Goal: Task Accomplishment & Management: Use online tool/utility

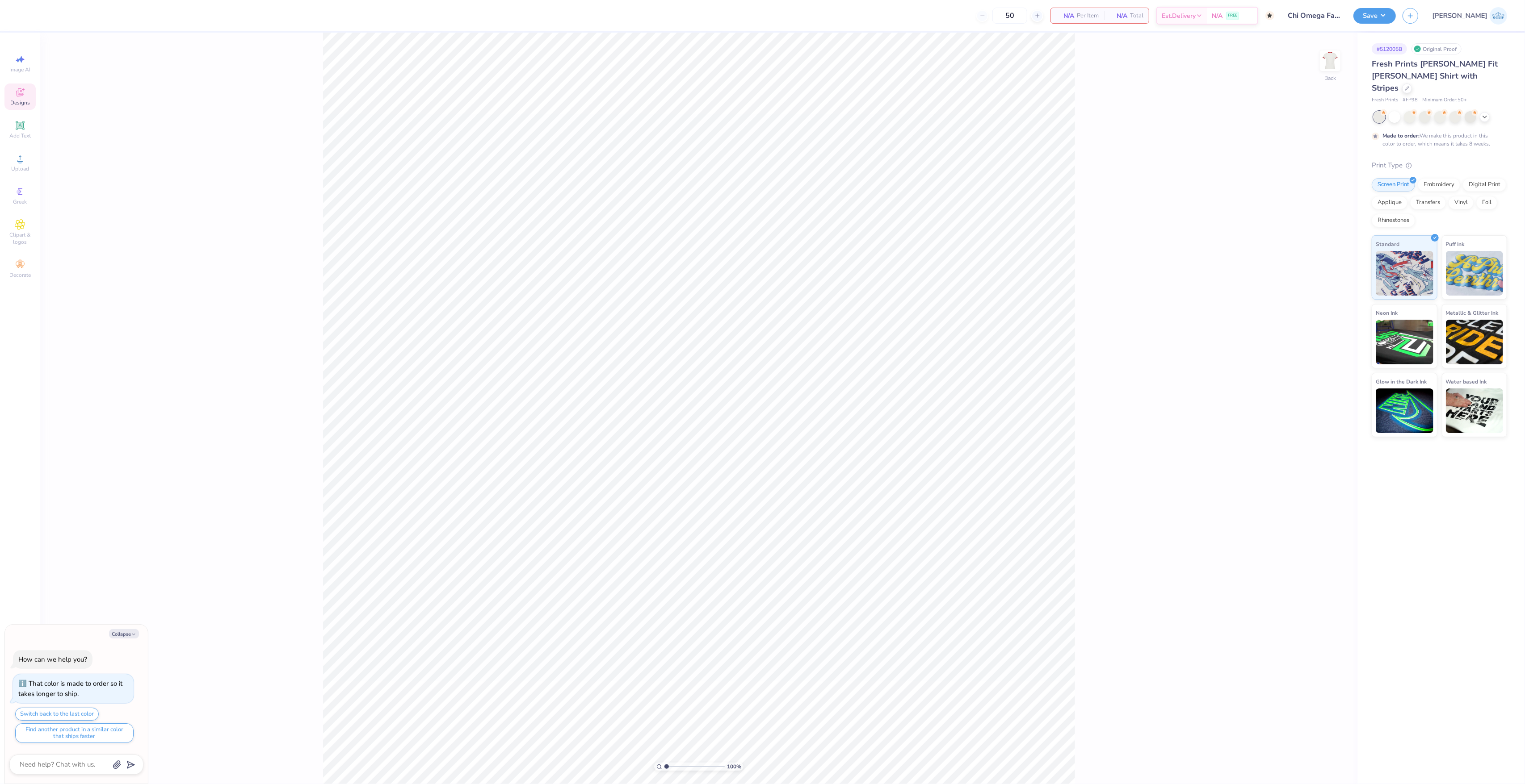
click at [18, 105] on span "Designs" at bounding box center [20, 102] width 20 height 7
click at [24, 133] on span "Add Text" at bounding box center [20, 136] width 22 height 7
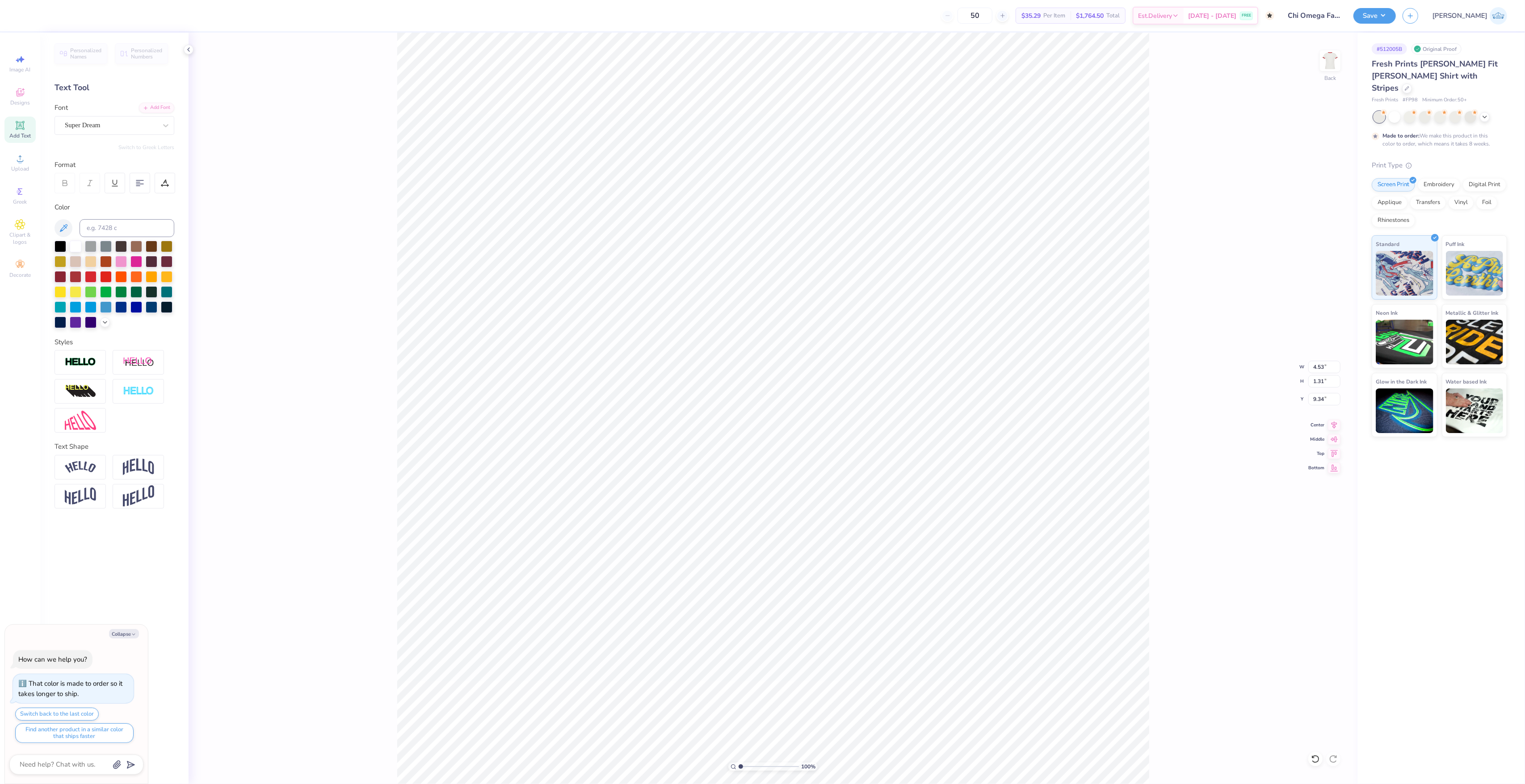
type textarea "x"
type input "0.83"
type textarea "x"
type input "0.60"
type textarea "x"
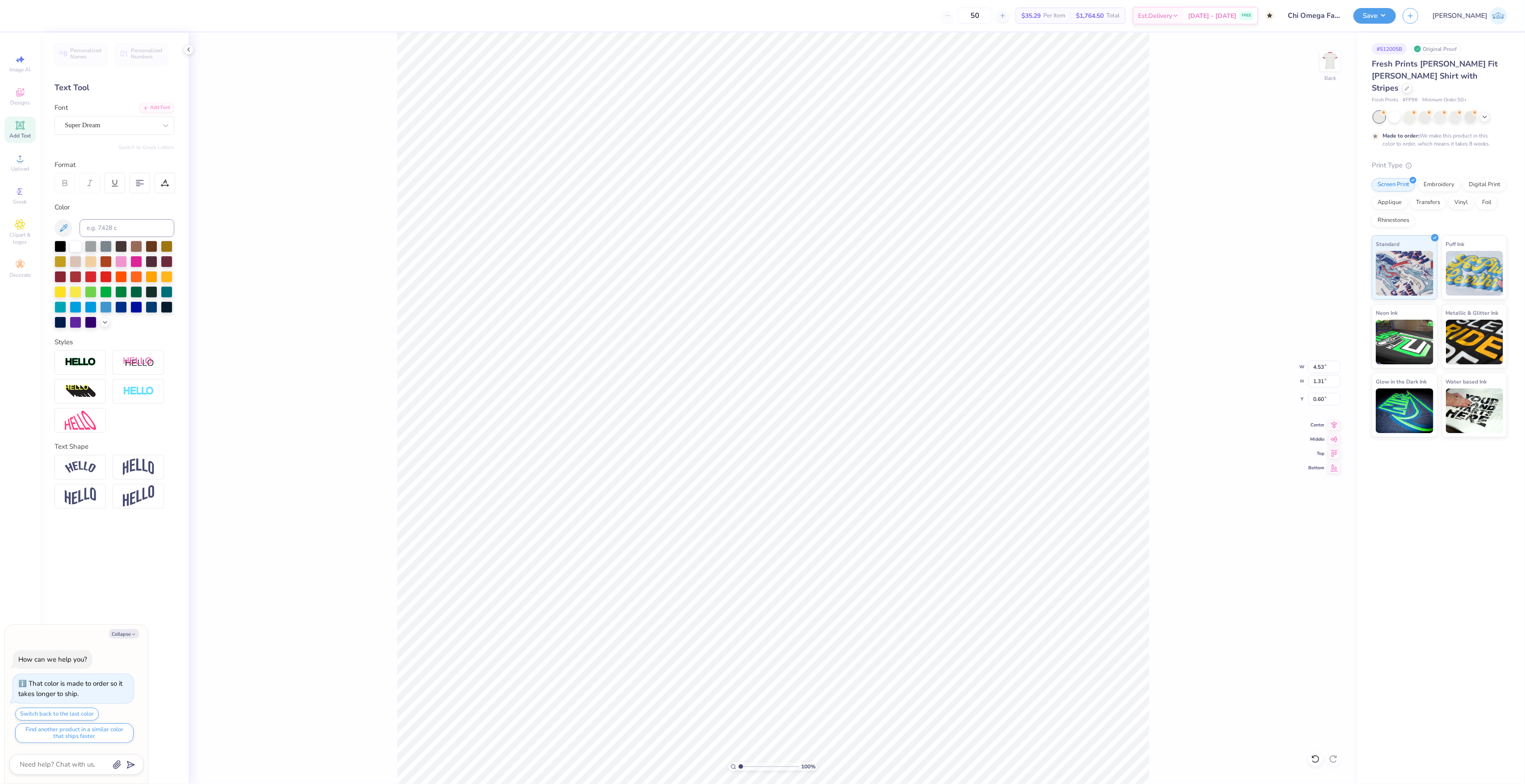
type input "0.50"
type textarea "x"
type input "3.00"
type textarea "x"
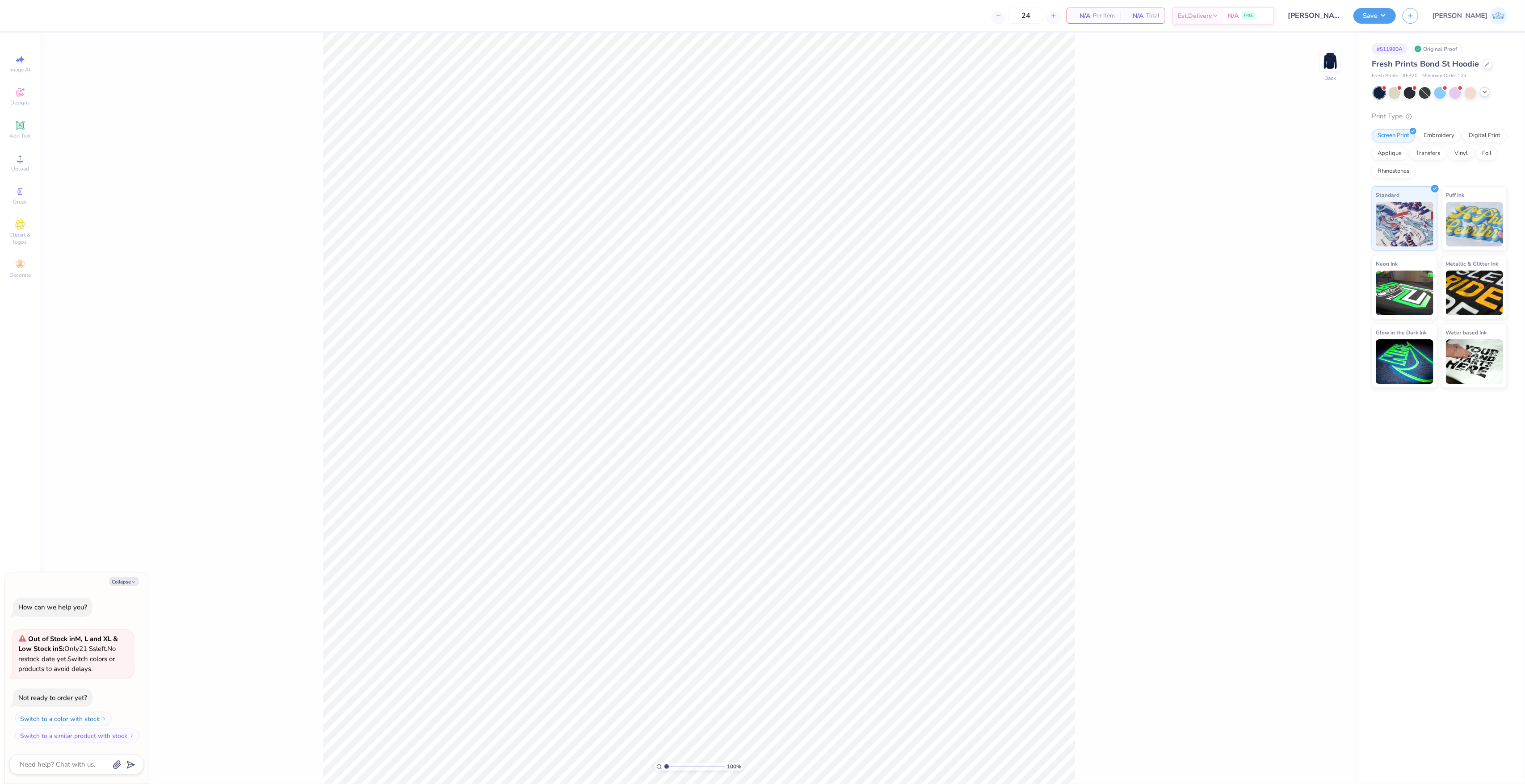
click at [1486, 93] on icon at bounding box center [1484, 92] width 7 height 7
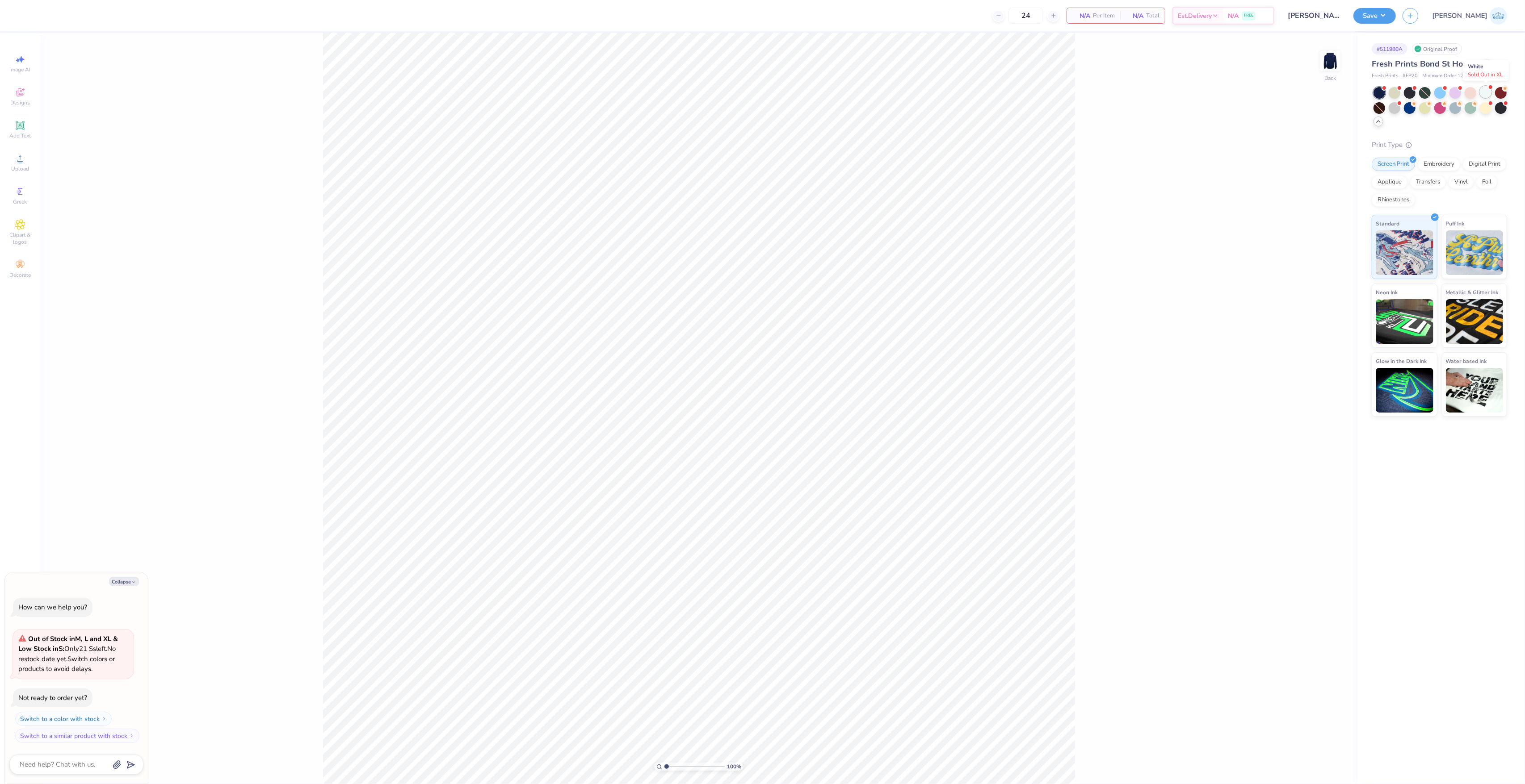
click at [1487, 95] on div at bounding box center [1485, 92] width 12 height 12
click at [30, 163] on div "Upload" at bounding box center [20, 162] width 31 height 26
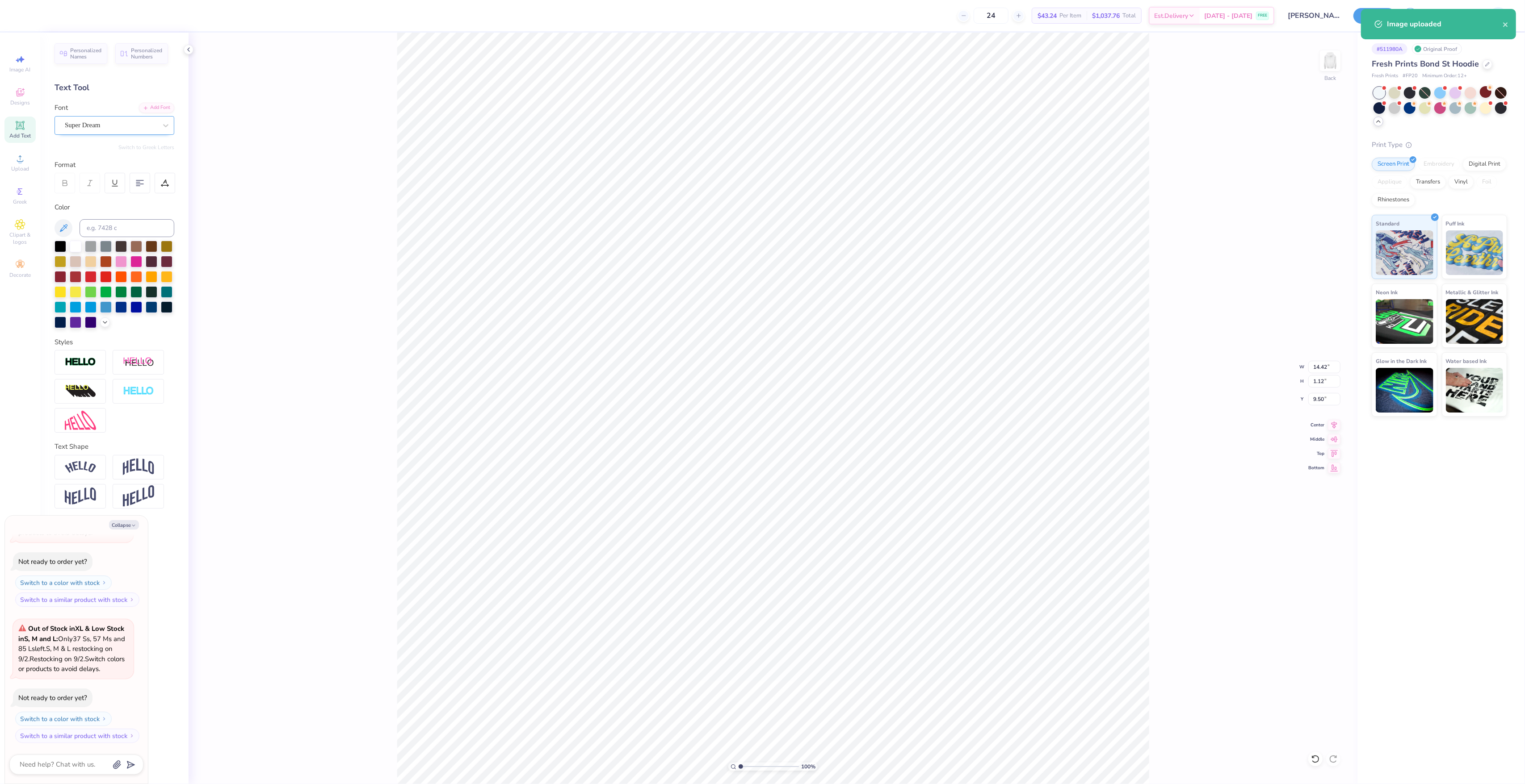
click at [145, 122] on div "Super Dream" at bounding box center [110, 125] width 93 height 14
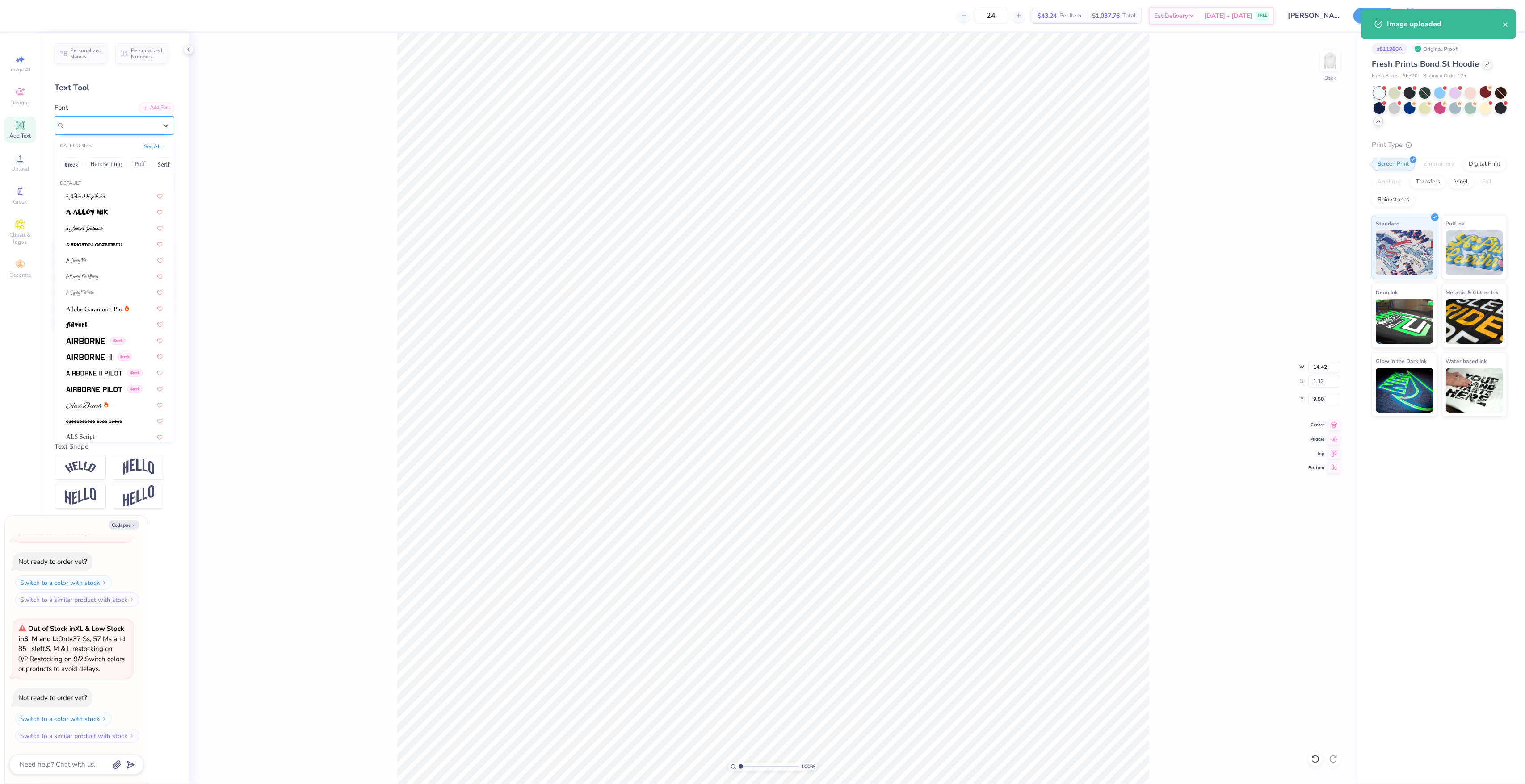
type textarea "x"
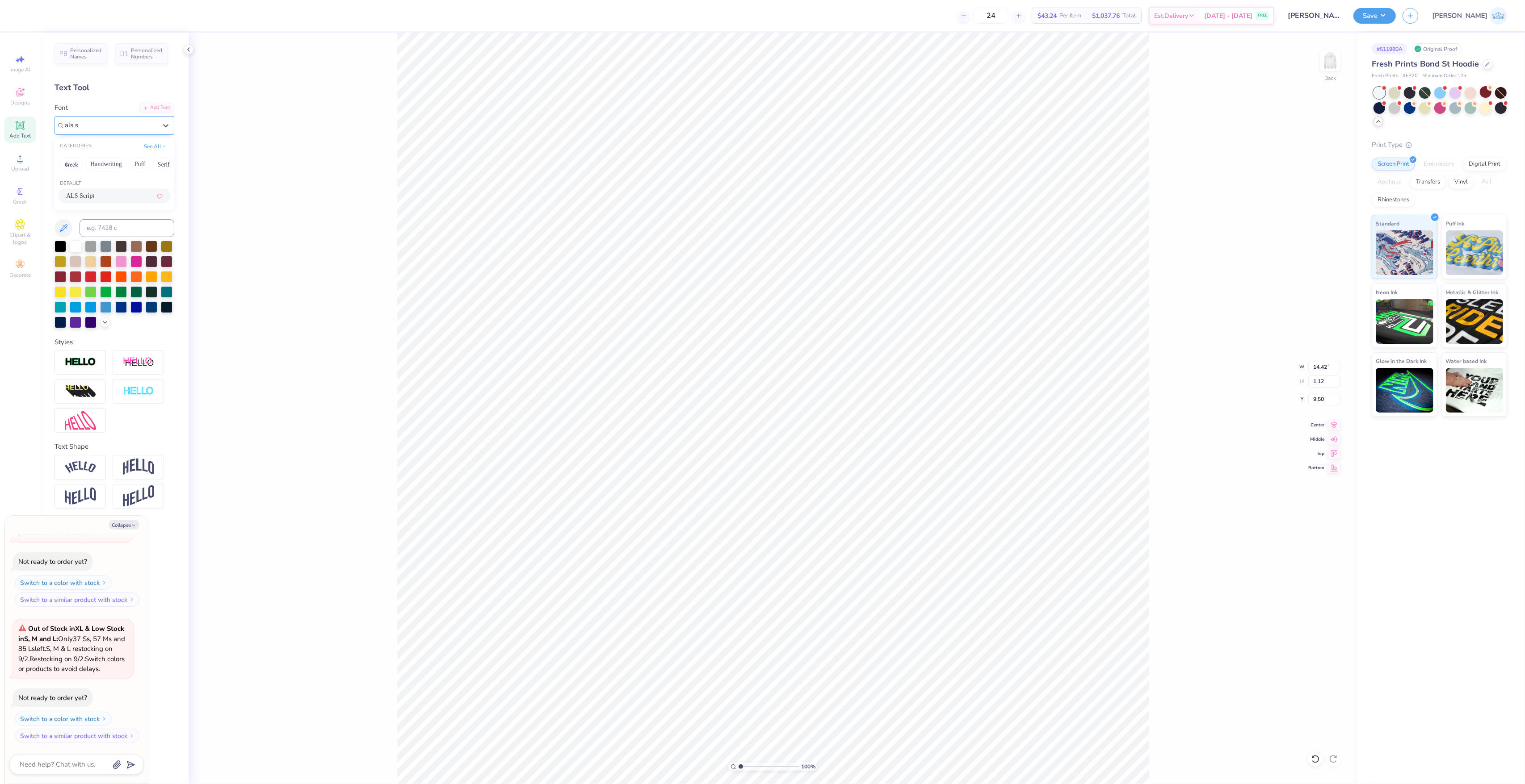
type input "als s"
type textarea "x"
type input "11.76"
type input "1.35"
type input "9.37"
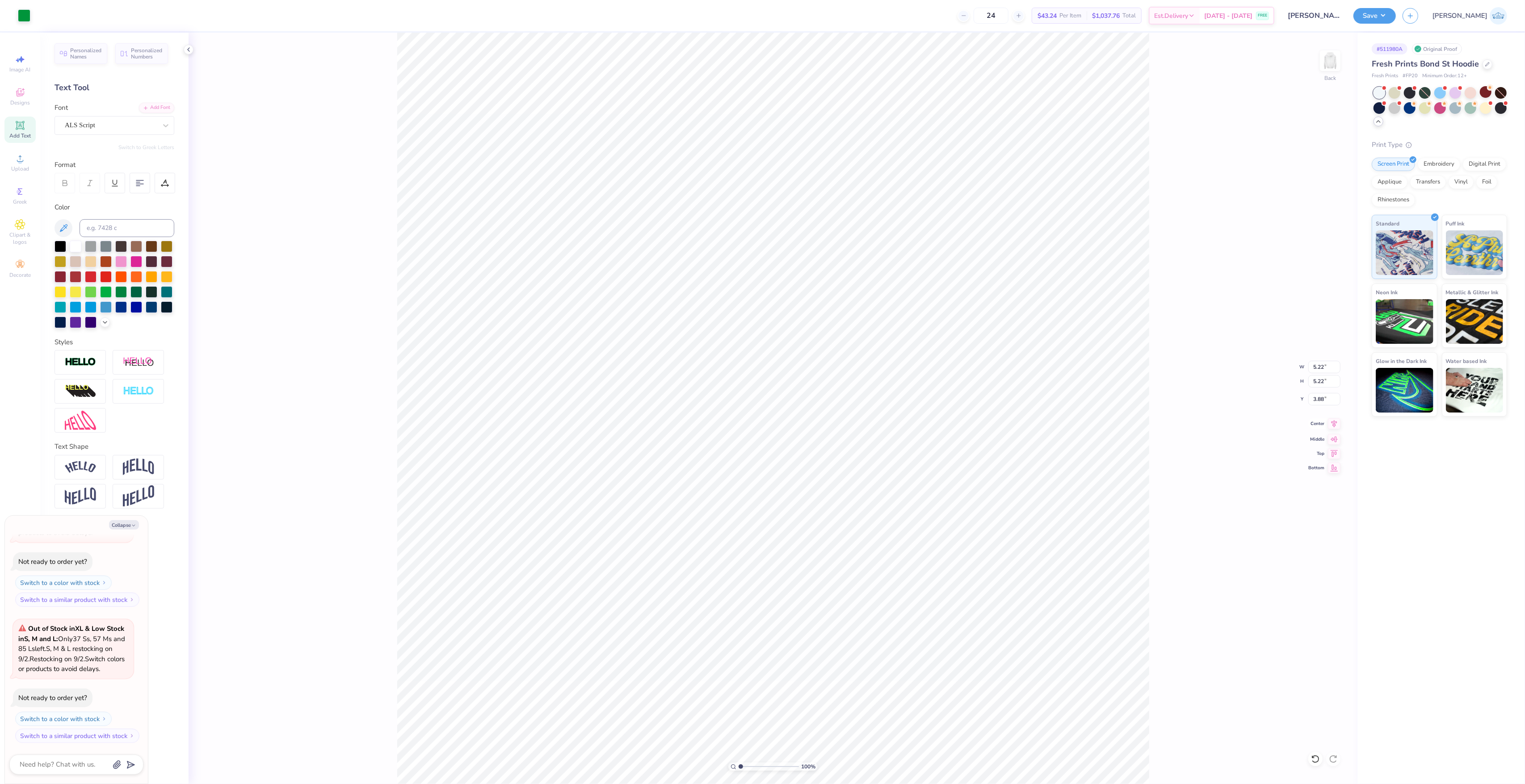
click at [1328, 425] on icon at bounding box center [1334, 423] width 13 height 10
type textarea "x"
type input "11.76"
type input "1.35"
type input "9.37"
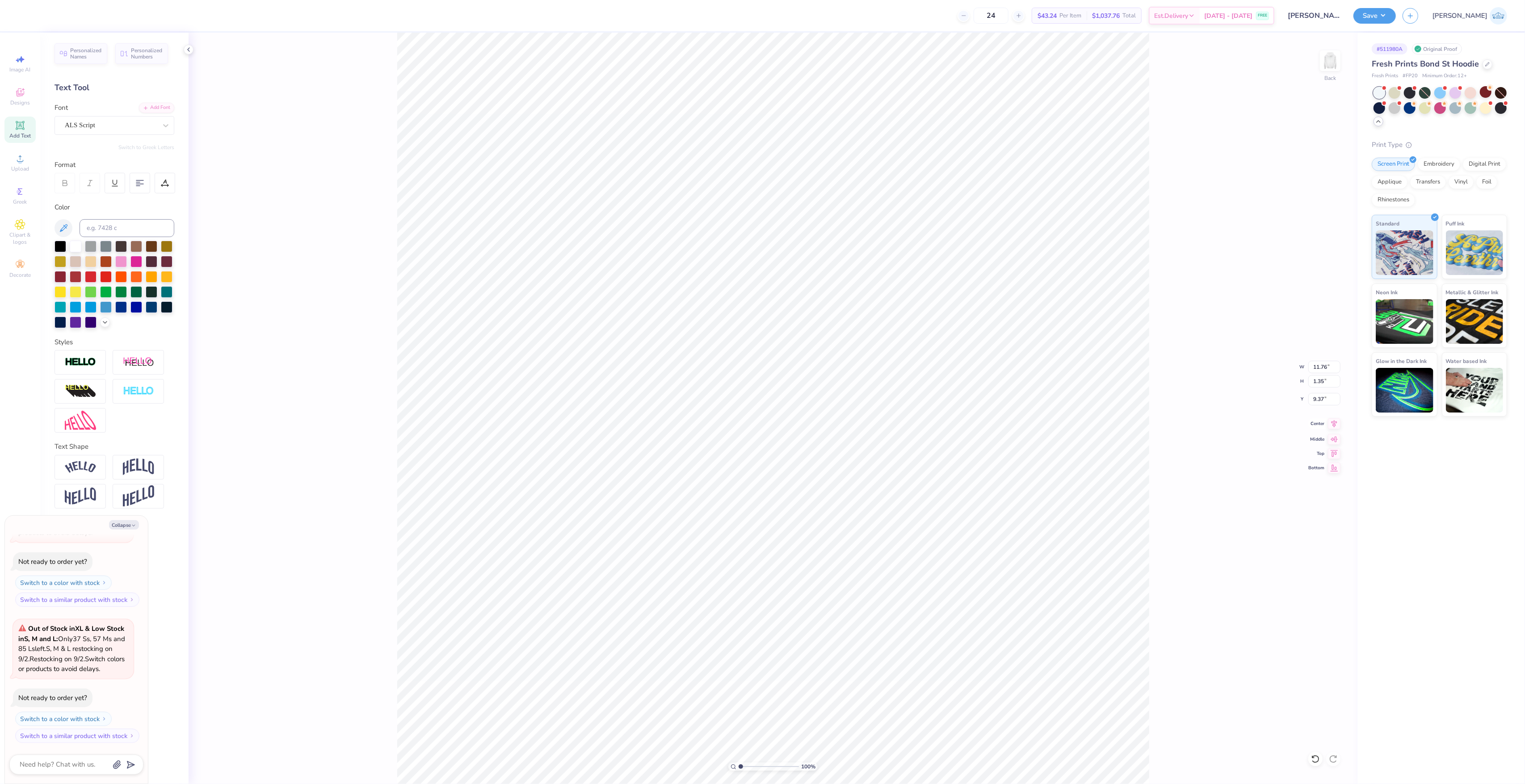
click at [1320, 426] on span "Center" at bounding box center [1317, 424] width 16 height 6
type textarea "x"
click at [1313, 372] on input "11.76" at bounding box center [1324, 367] width 32 height 13
type input "10"
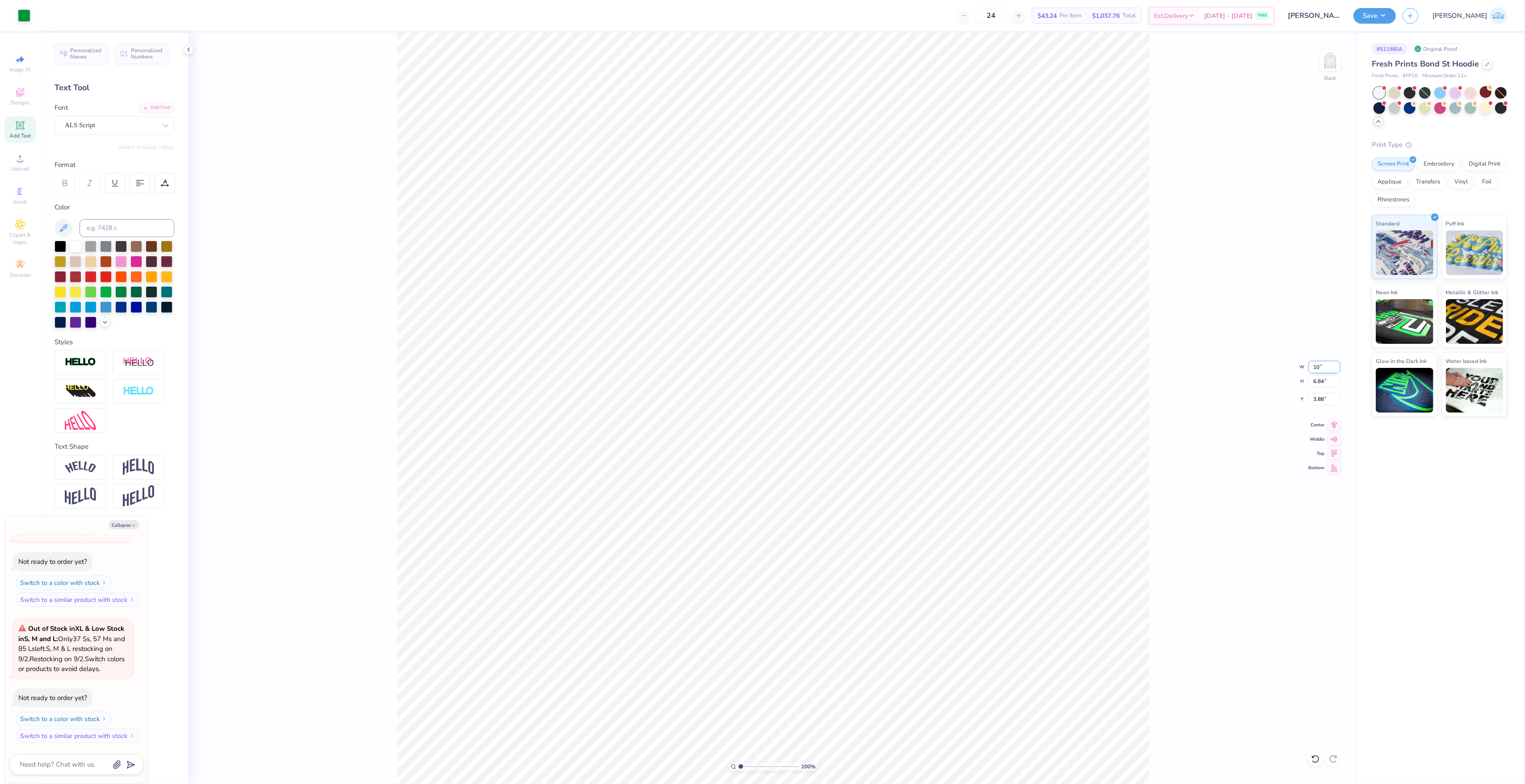
type textarea "x"
type input "10.00"
type input "5.82"
click at [1320, 399] on input "4.39" at bounding box center [1324, 399] width 32 height 13
type input "3"
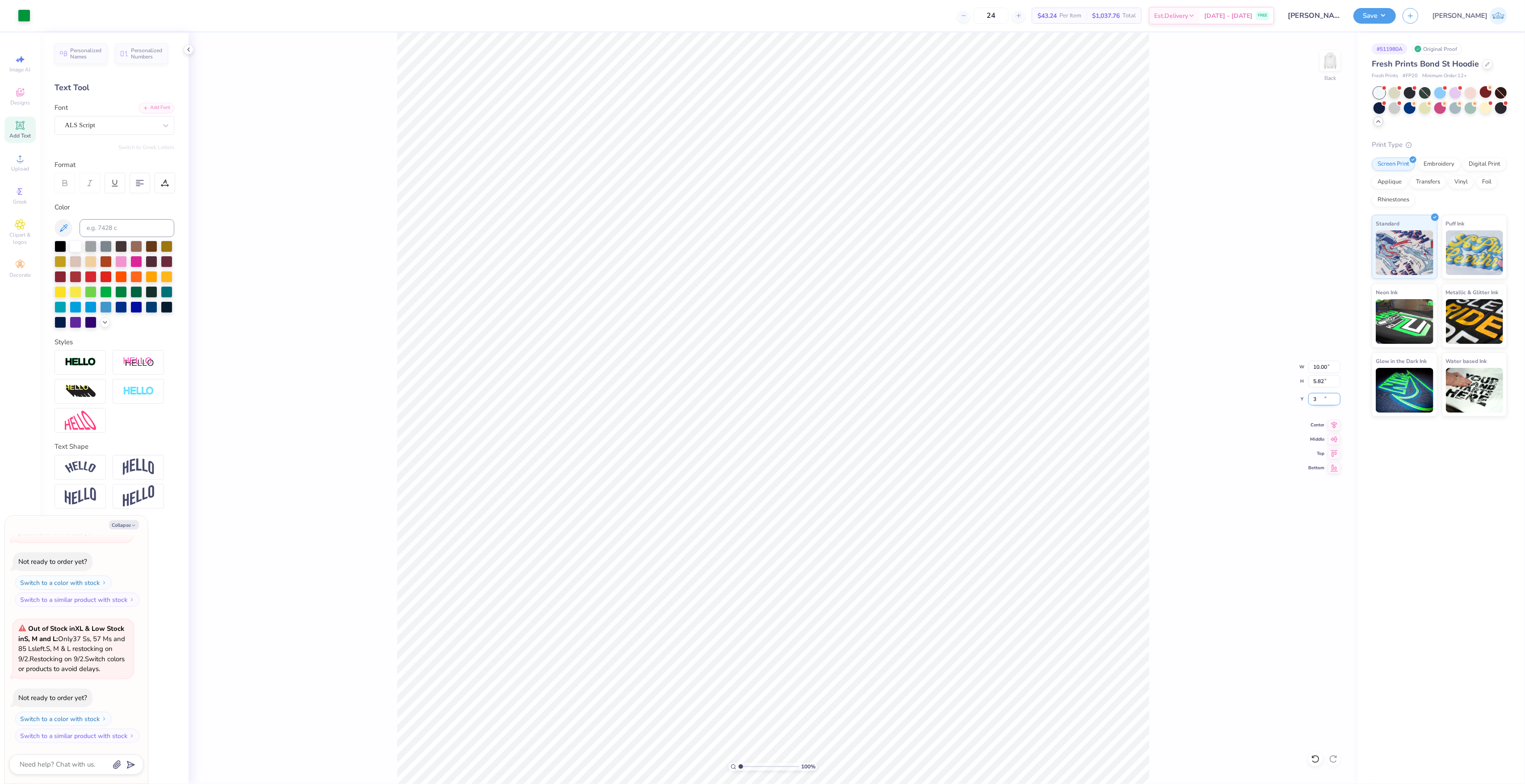
type textarea "x"
type input "3.00"
type textarea "x"
type input "7.44"
click at [1327, 422] on div "Center" at bounding box center [1324, 423] width 32 height 10
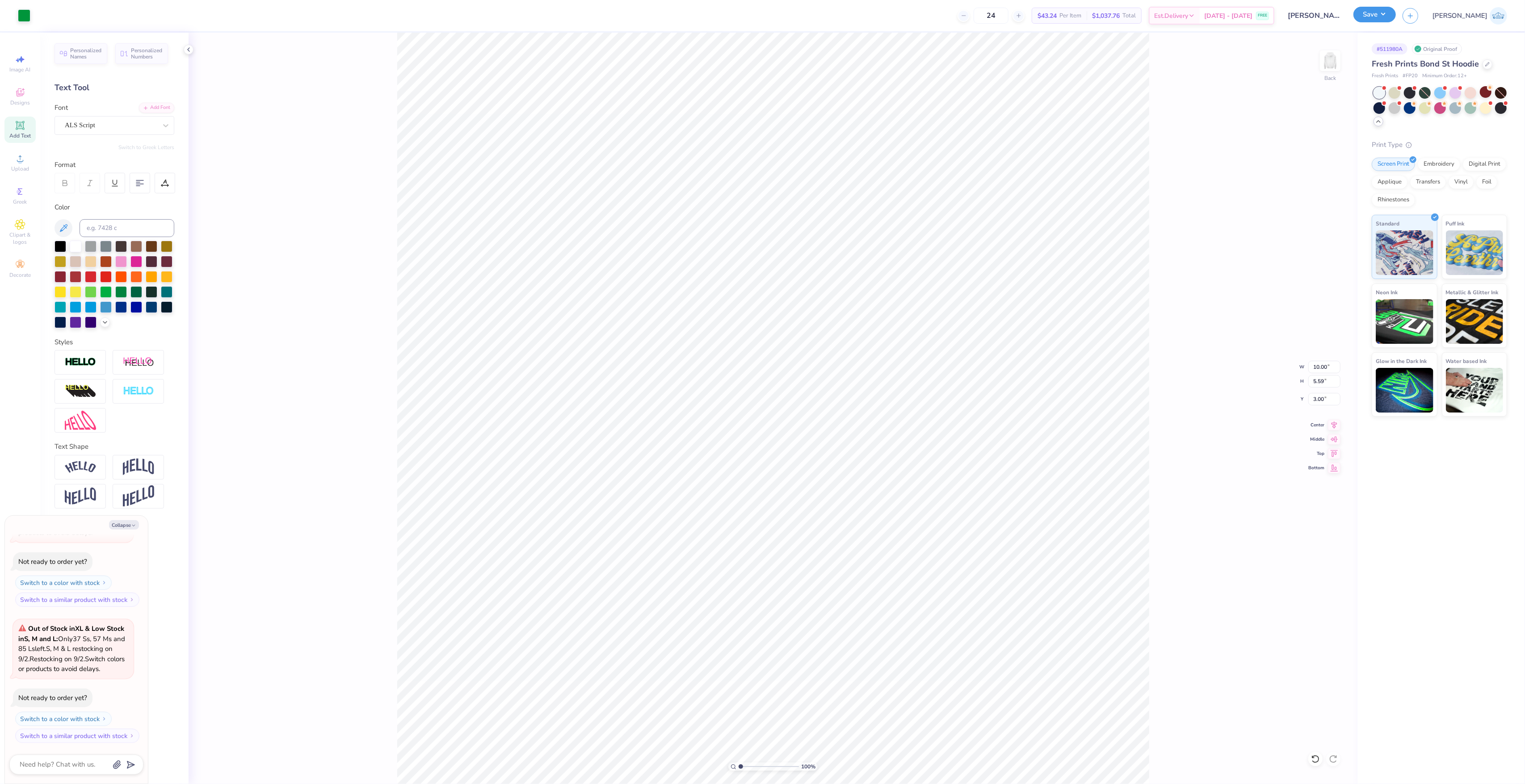
click at [1396, 20] on button "Save" at bounding box center [1374, 14] width 42 height 16
click at [23, 167] on span "Upload" at bounding box center [20, 168] width 18 height 7
type textarea "x"
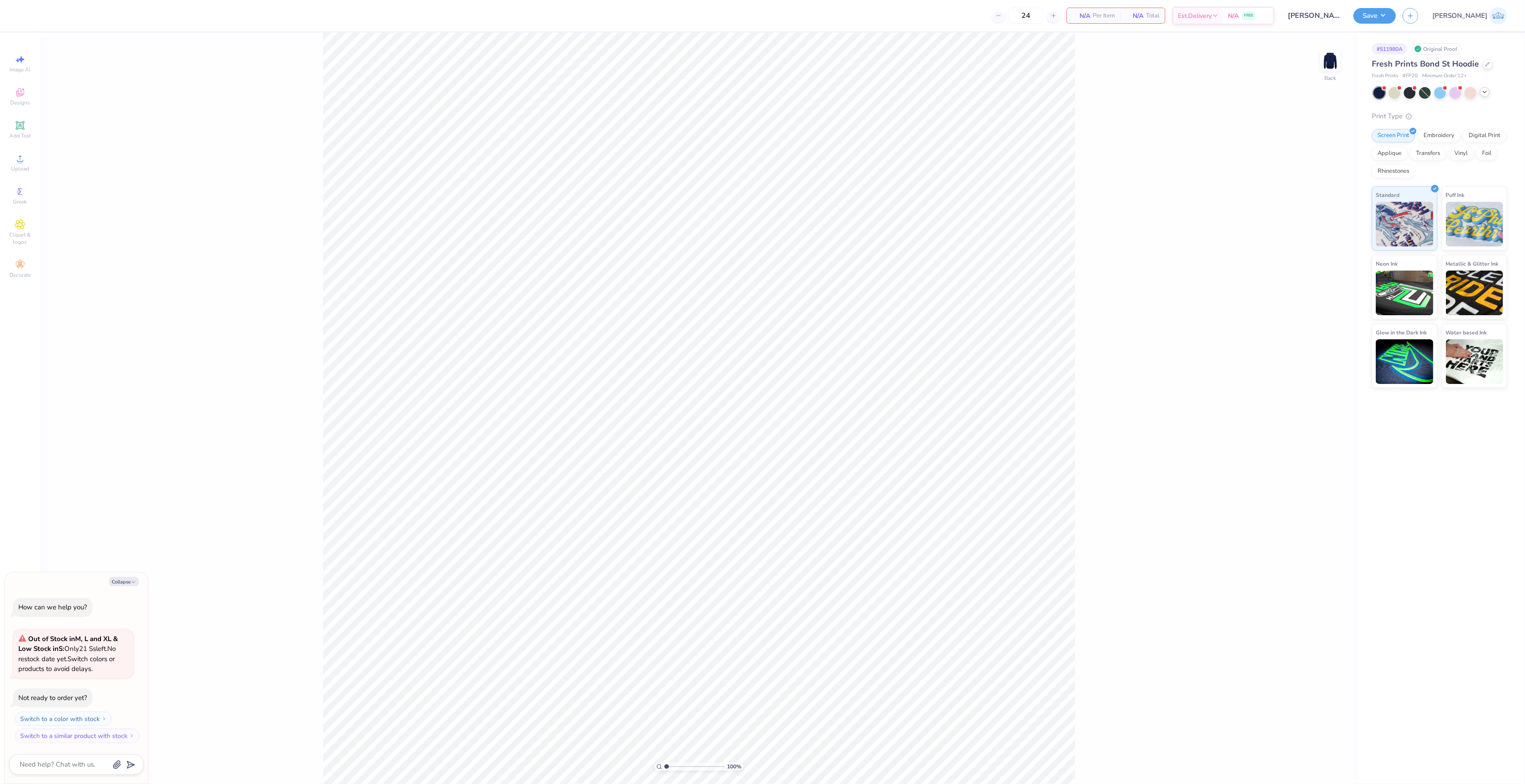
click at [1482, 96] on div at bounding box center [1484, 92] width 10 height 10
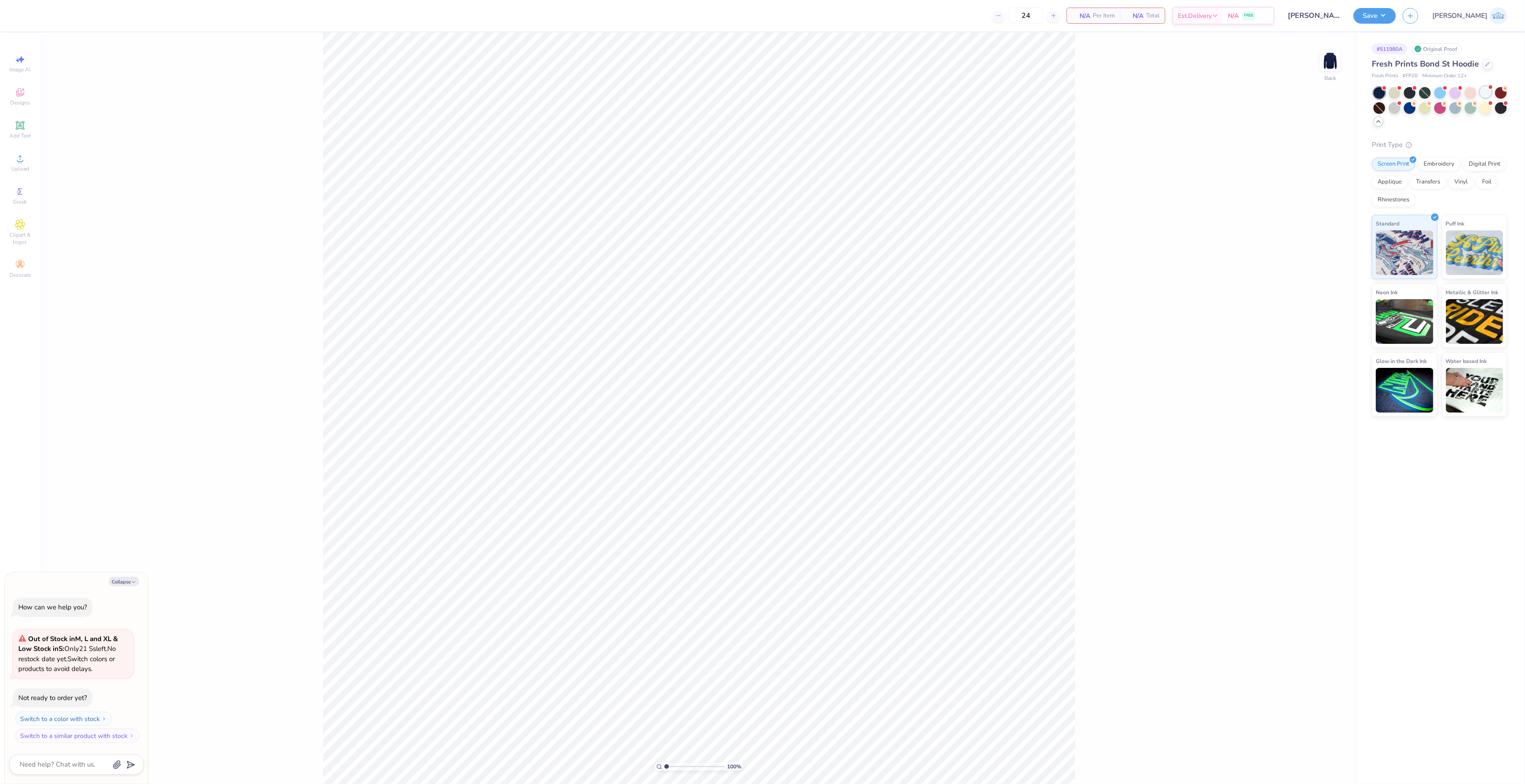
click at [1487, 95] on div at bounding box center [1485, 92] width 12 height 12
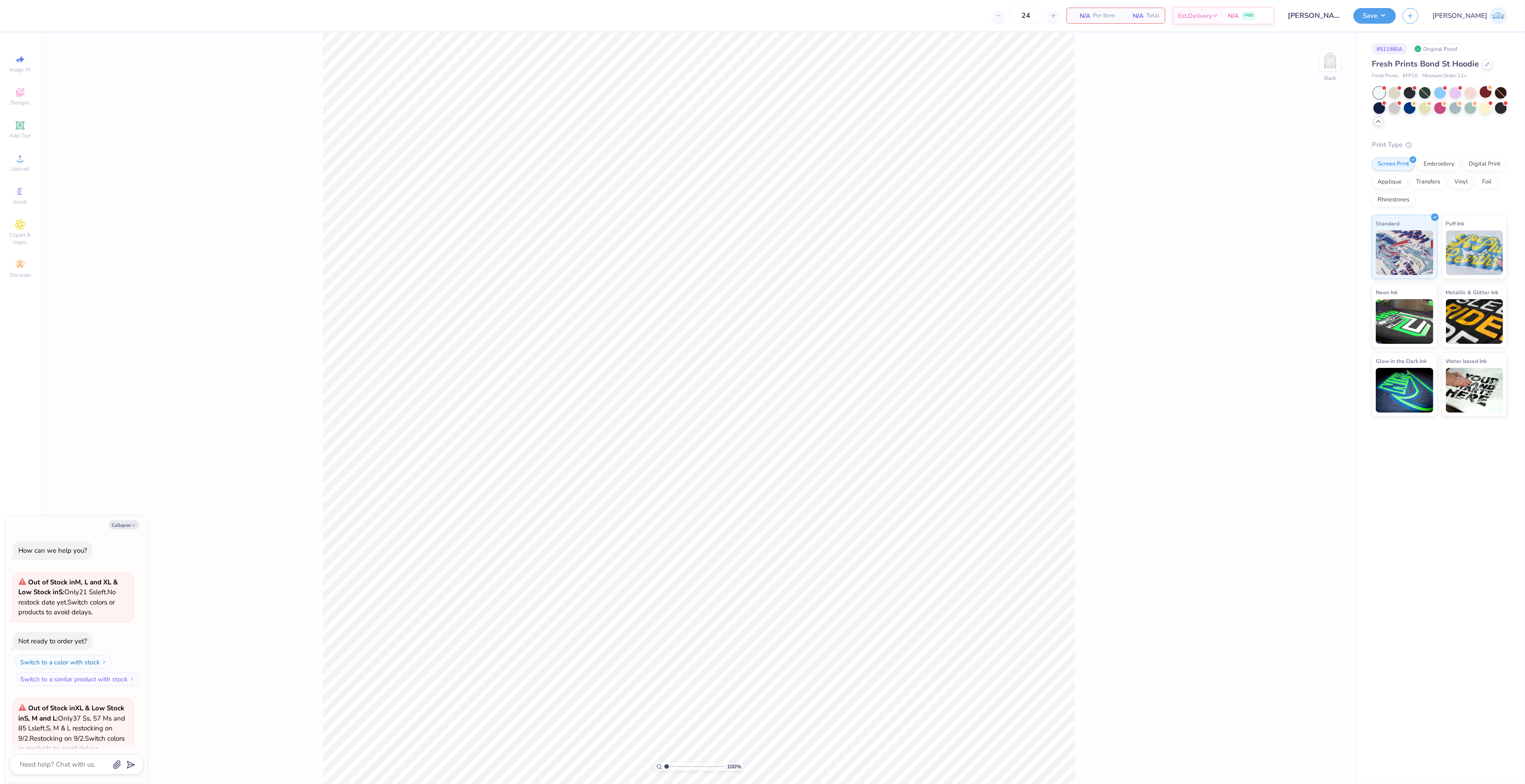
scroll to position [80, 0]
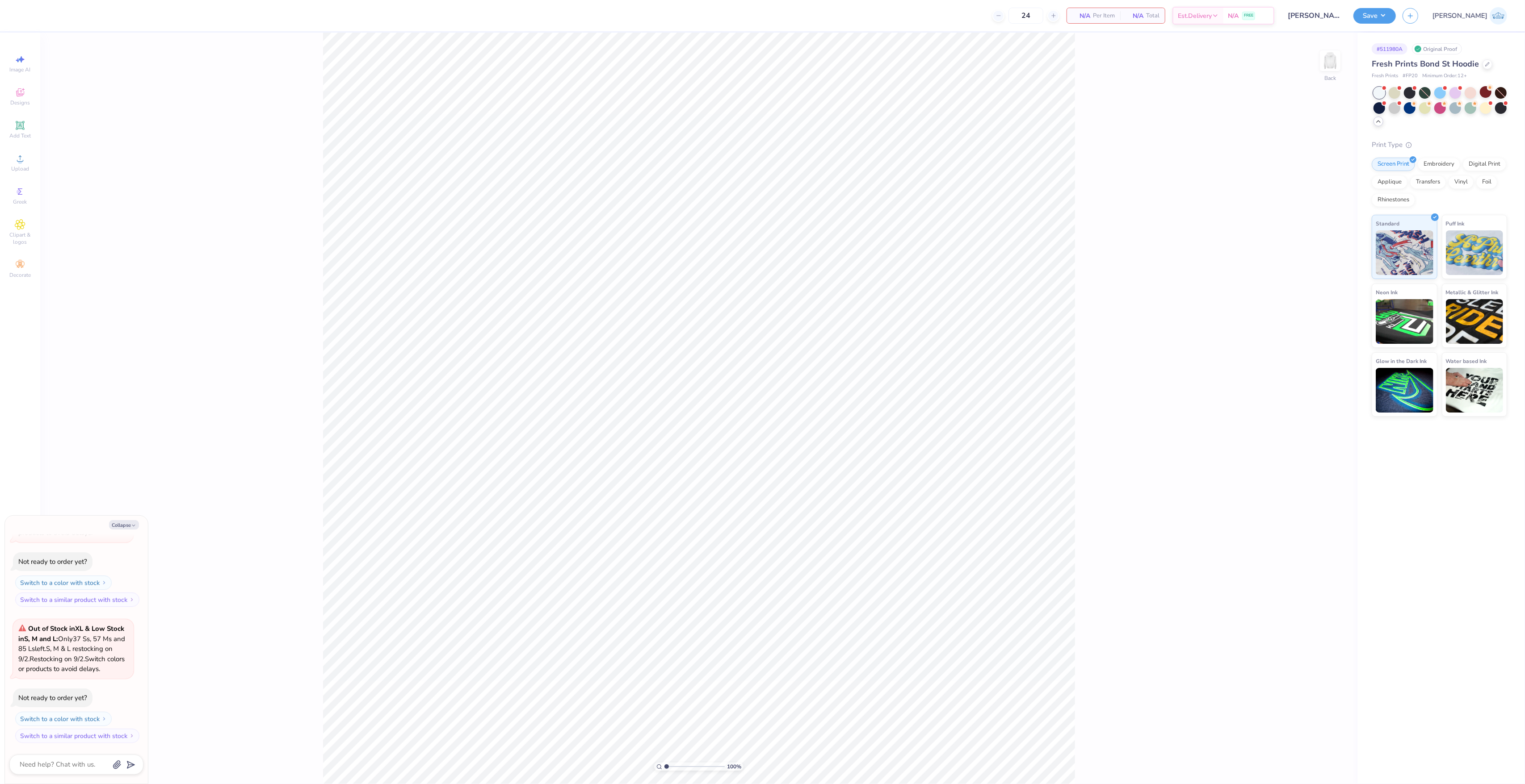
click at [43, 157] on div "100 % Back" at bounding box center [698, 408] width 1317 height 751
click at [34, 164] on div "Upload" at bounding box center [20, 162] width 31 height 26
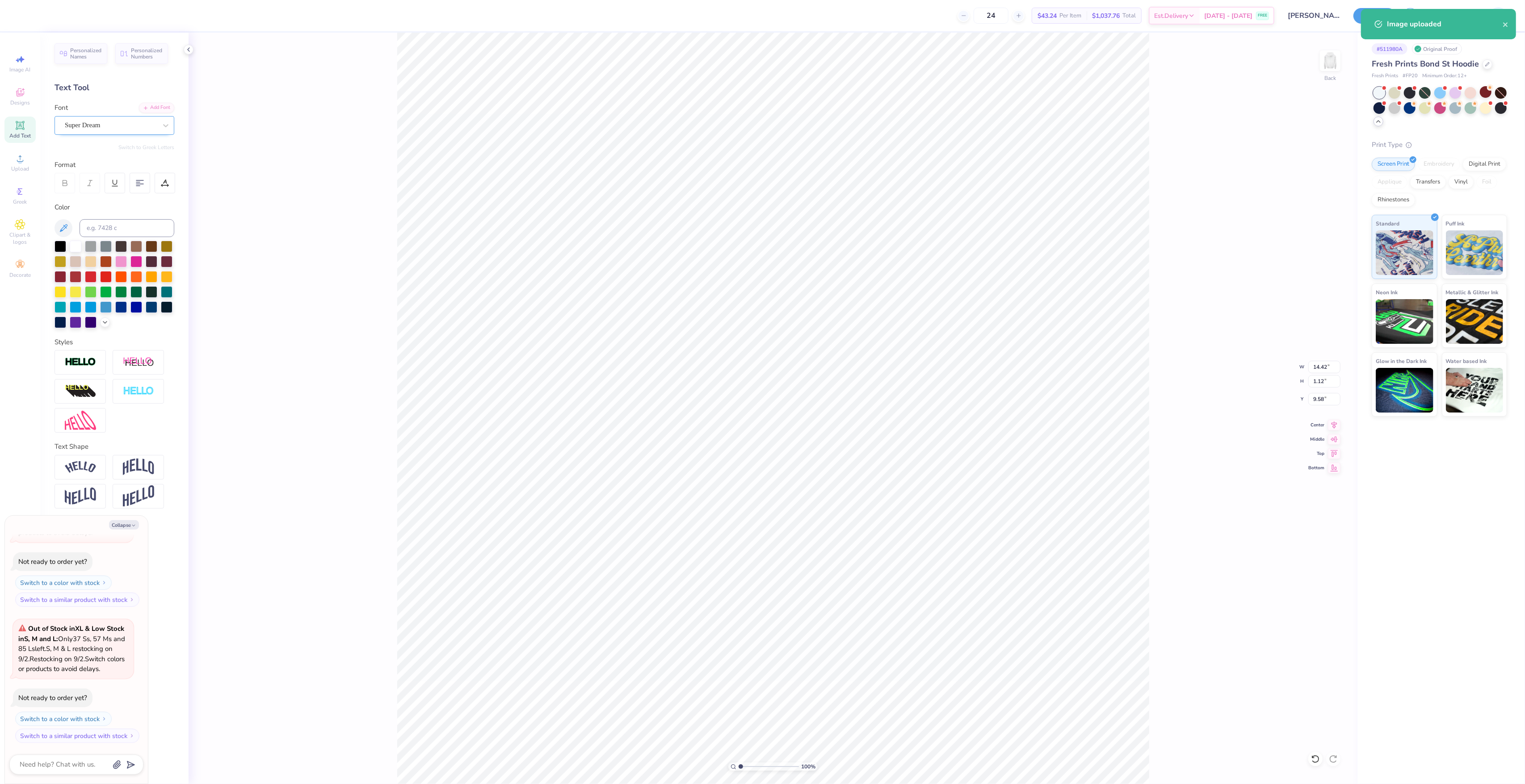
click at [108, 127] on div "Super Dream" at bounding box center [110, 125] width 93 height 14
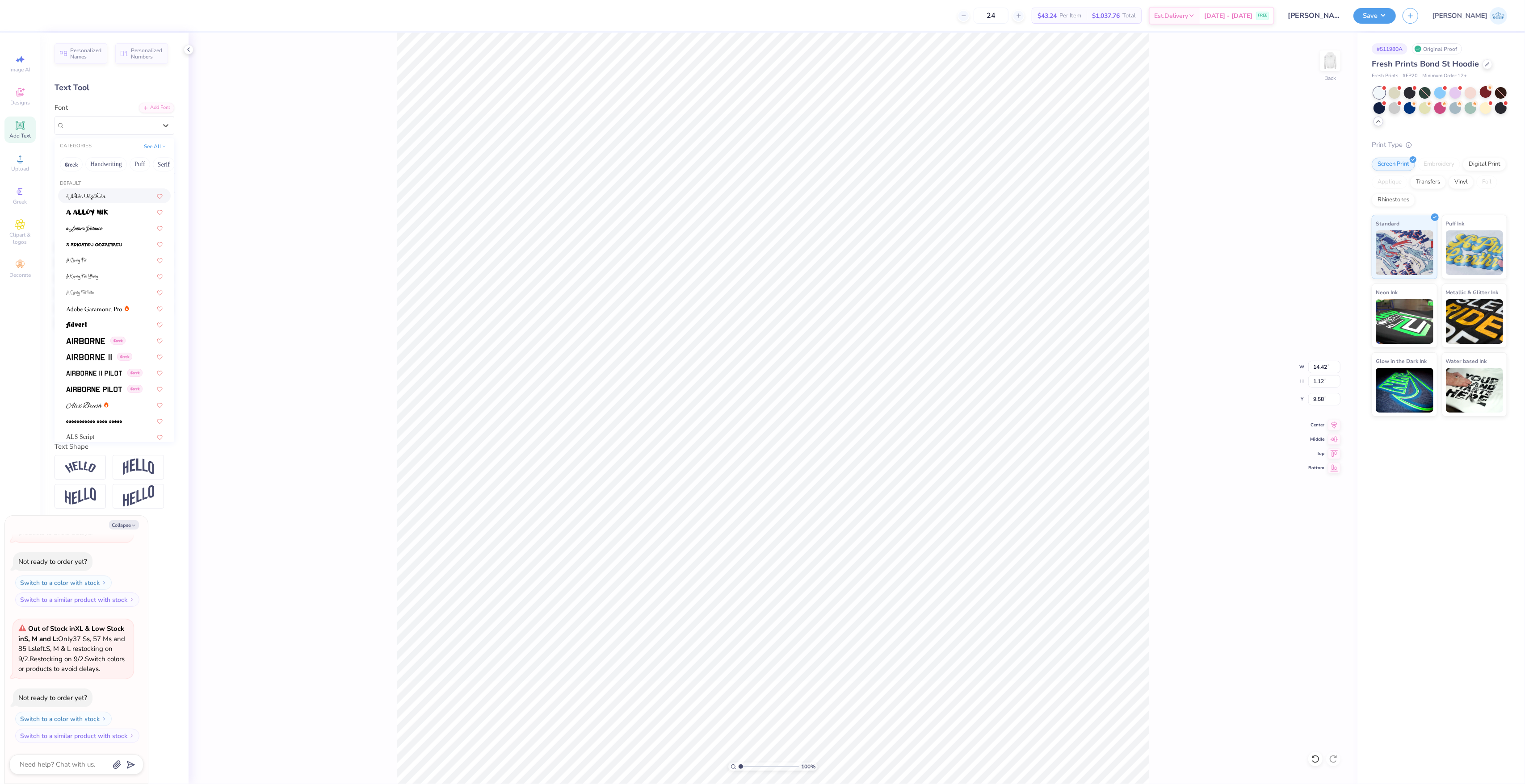
click at [105, 199] on img at bounding box center [86, 196] width 40 height 6
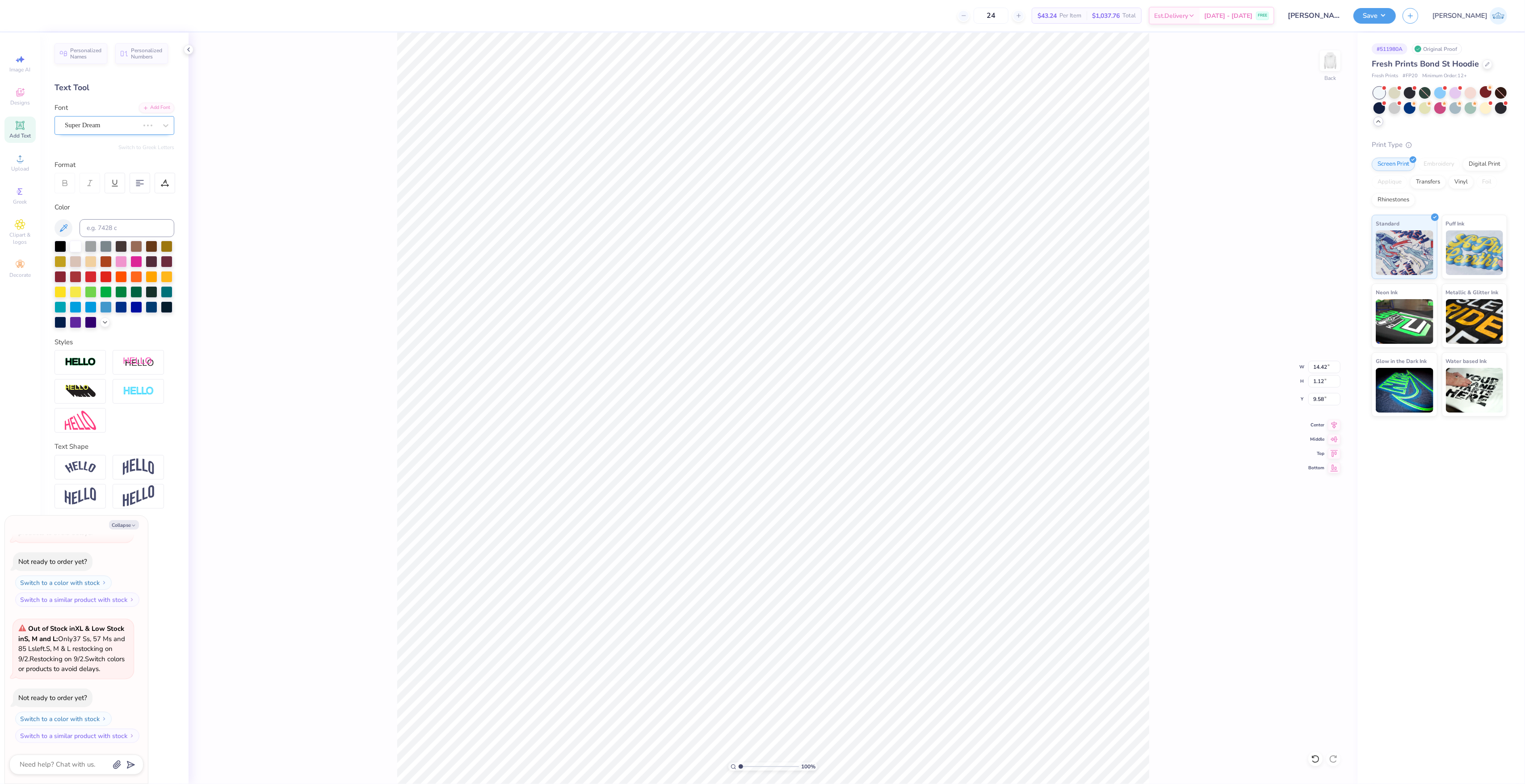
click at [88, 127] on div "Super Dream" at bounding box center [101, 125] width 76 height 14
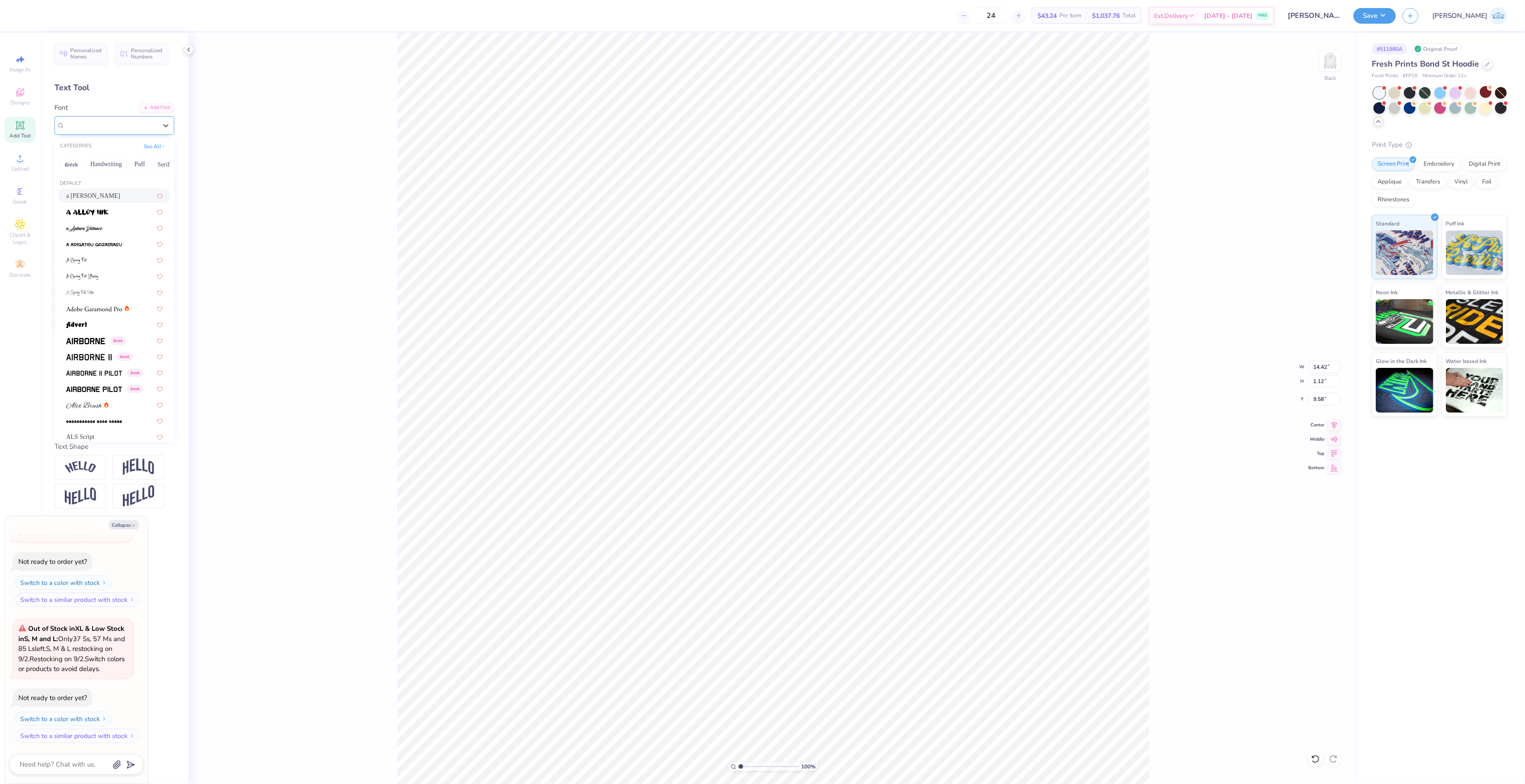
type textarea "x"
type input "a"
type input "10.20"
type input "1.16"
type input "9.55"
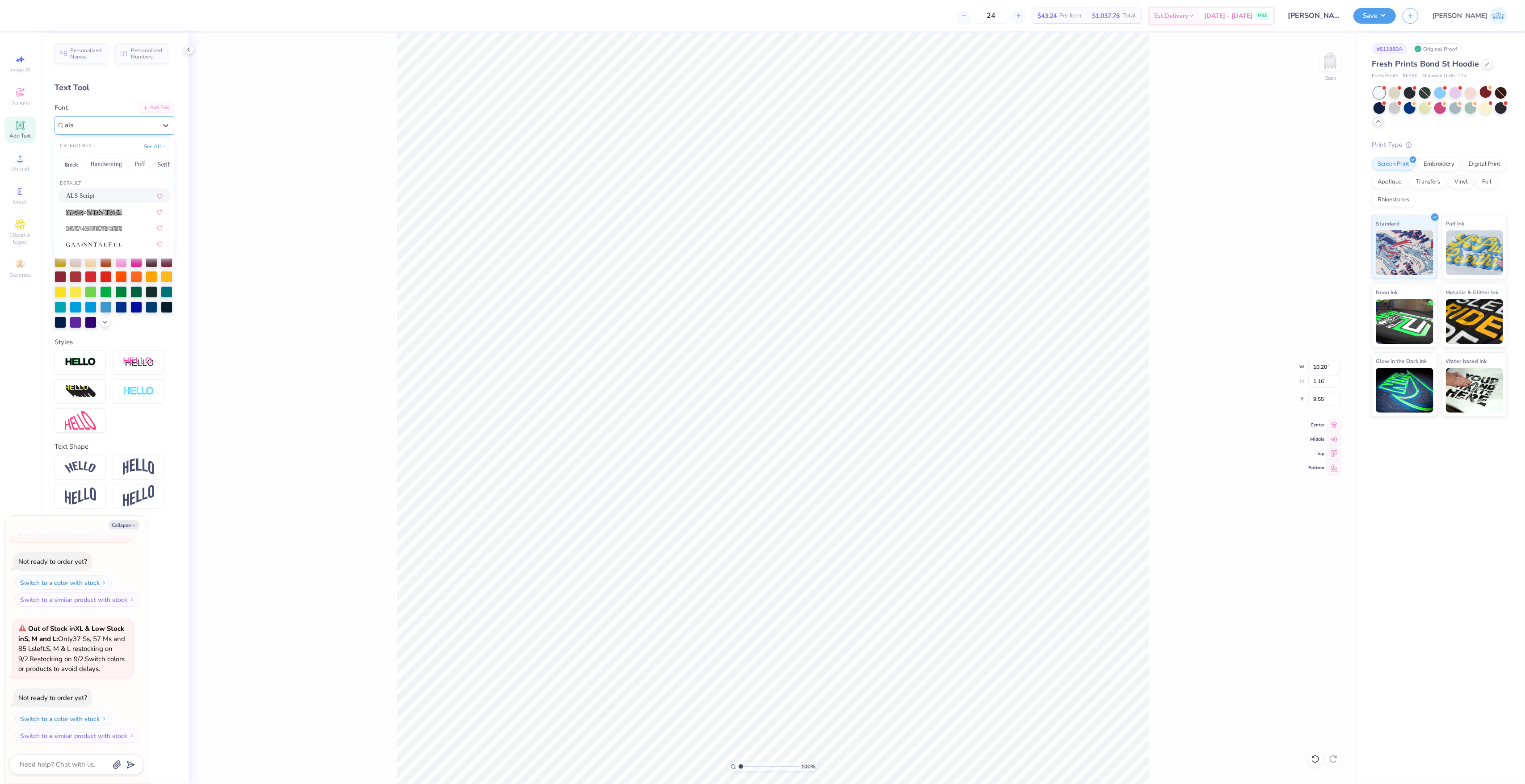
type input "als"
type textarea "x"
type input "11.76"
type input "1.35"
type input "9.46"
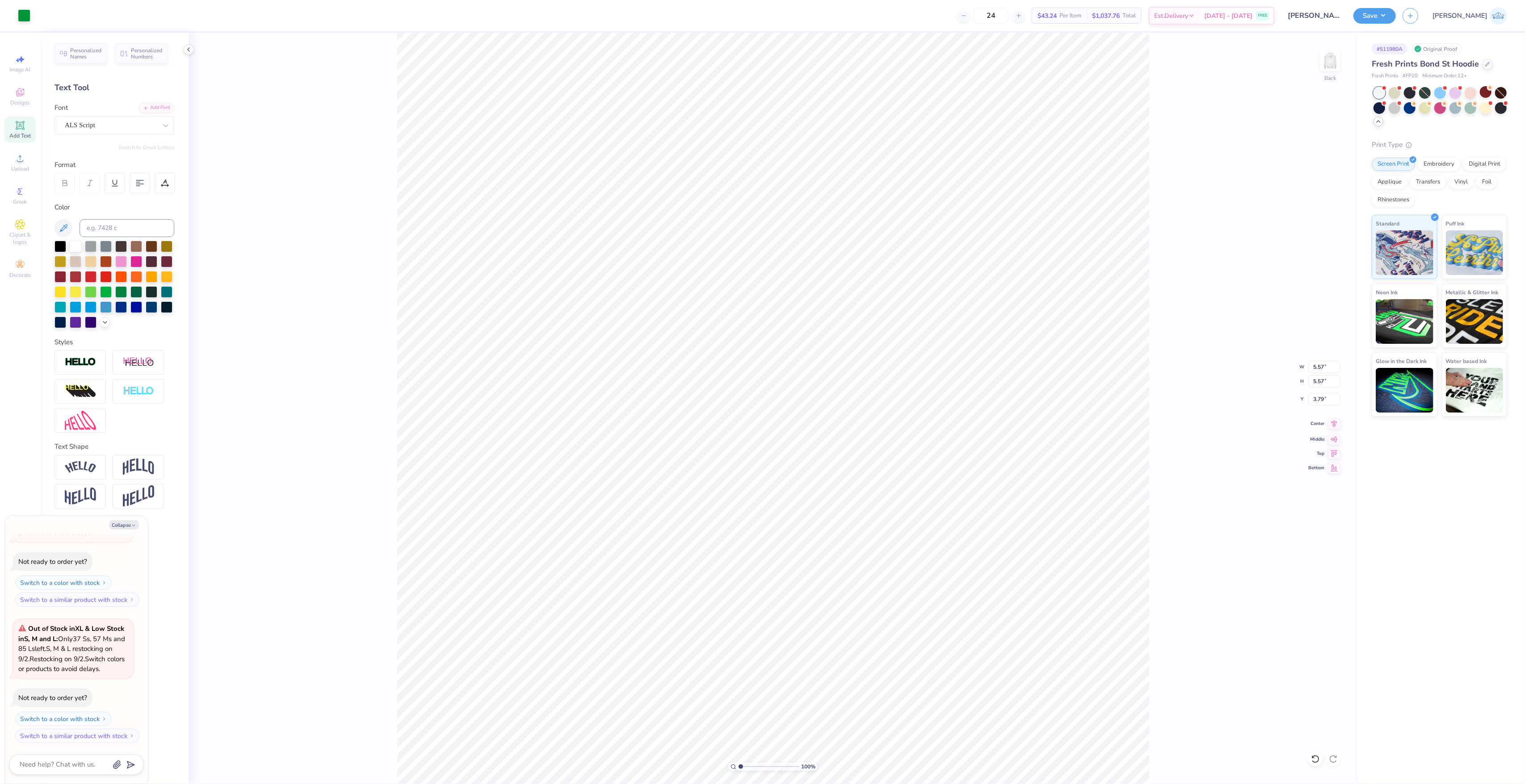
click at [1333, 426] on icon at bounding box center [1334, 424] width 6 height 8
type textarea "x"
type input "11.76"
type input "1.35"
type input "9.46"
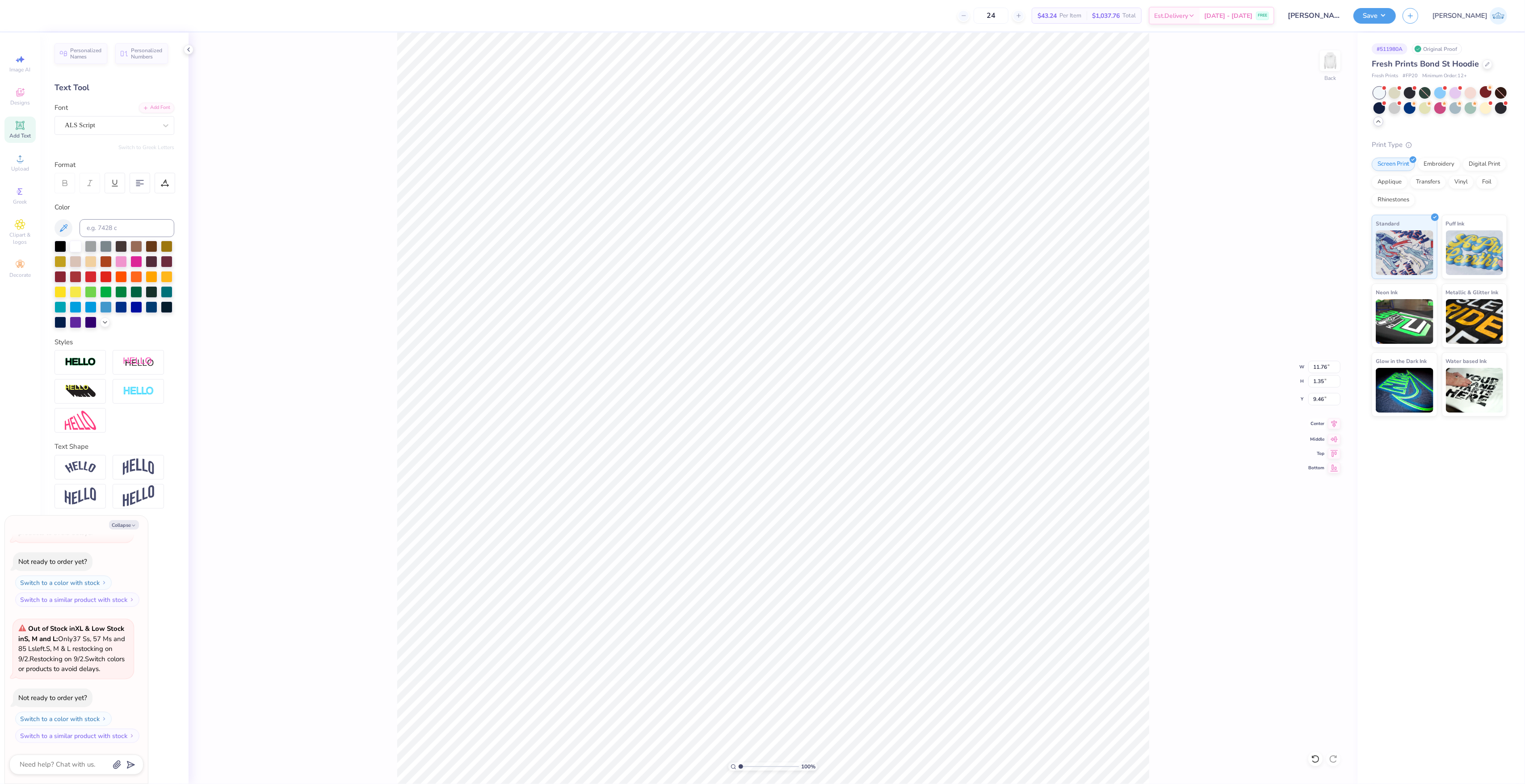
click at [1320, 427] on span "Center" at bounding box center [1317, 424] width 16 height 6
type textarea "x"
click at [1314, 370] on input "11.76" at bounding box center [1324, 367] width 32 height 13
type input "10"
type textarea "x"
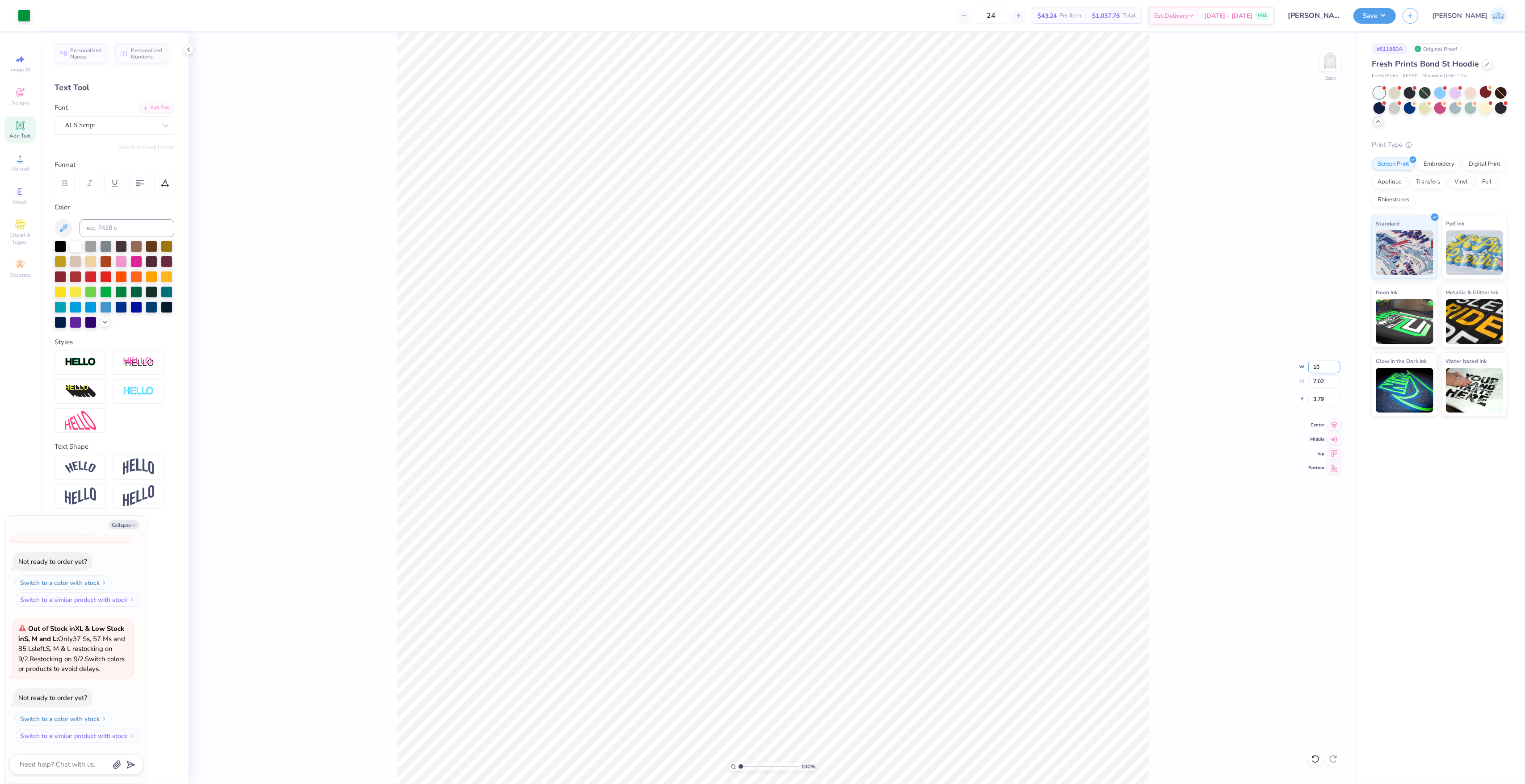
type input "10.00"
type input "5.97"
click at [1317, 395] on input "4.32" at bounding box center [1324, 399] width 32 height 13
type input "3"
type textarea "x"
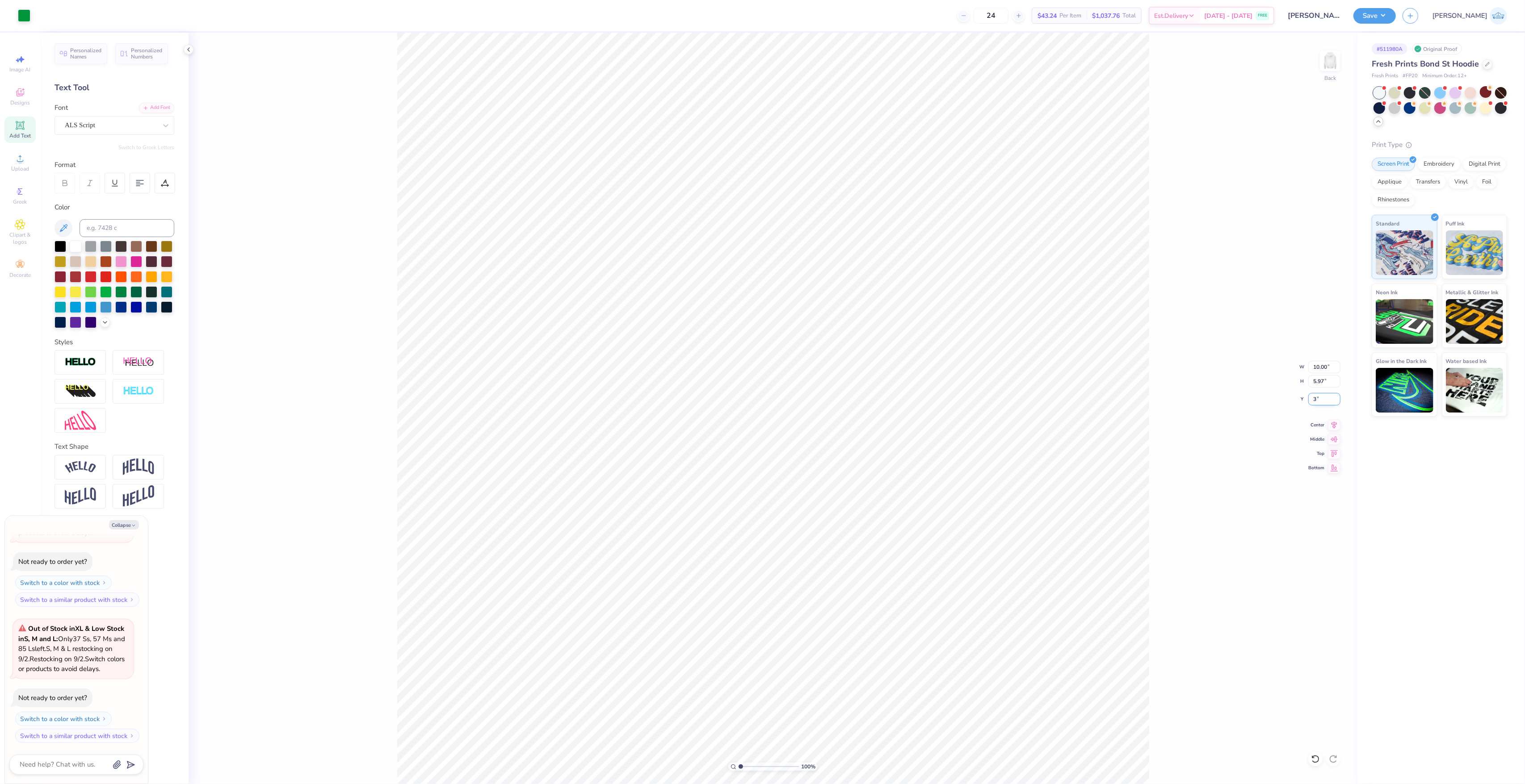
type input "3.00"
click at [1175, 426] on div "100 % Back W 10.00 10.00 " H 5.97 5.97 " Y 3.00 3.00 " Center Middle Top Bottom" at bounding box center [772, 408] width 1169 height 751
click at [1396, 10] on button "Save" at bounding box center [1374, 14] width 42 height 16
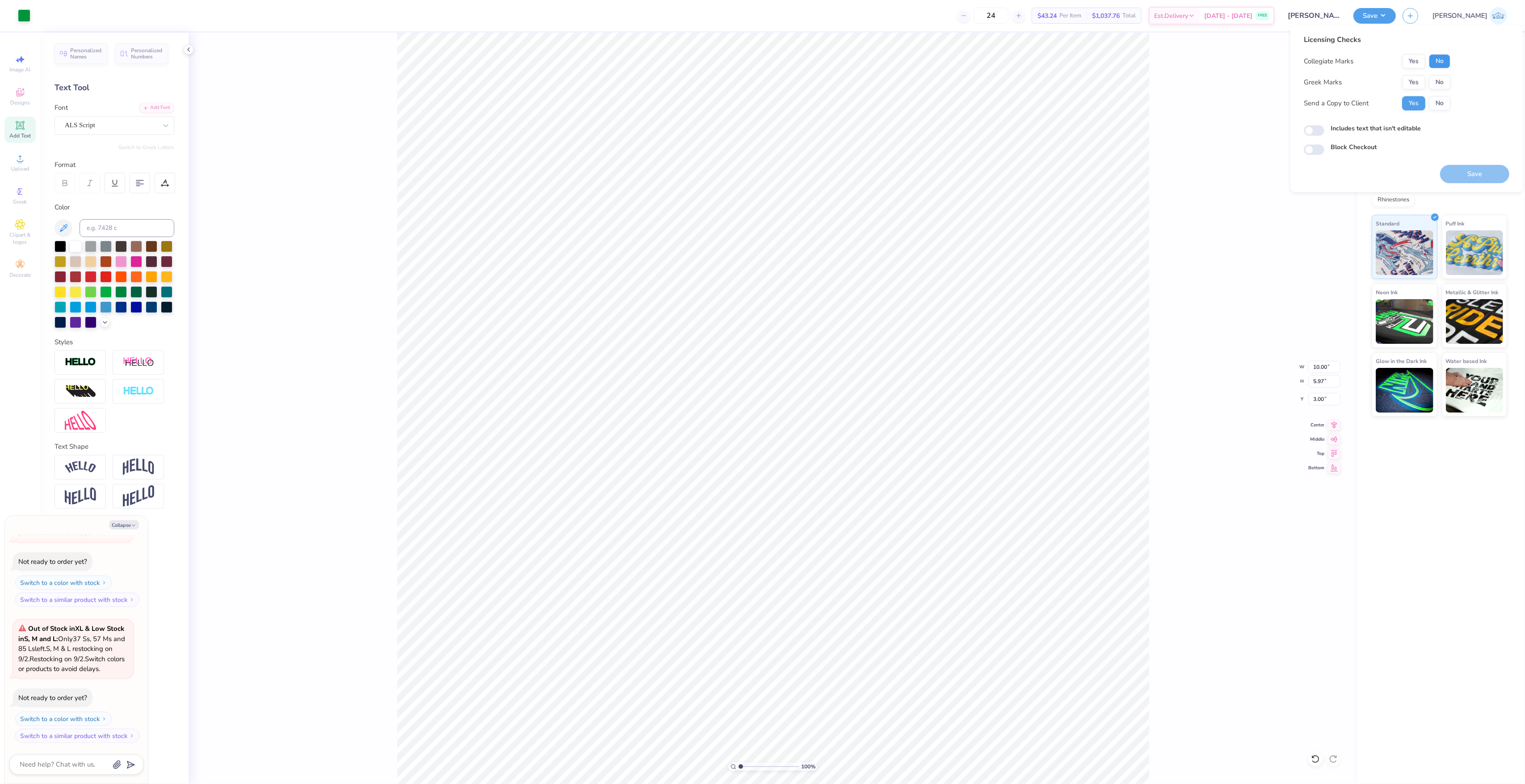
click at [1447, 67] on button "No" at bounding box center [1440, 61] width 22 height 14
click at [1447, 85] on button "No" at bounding box center [1440, 82] width 22 height 14
type textarea "x"
click at [1324, 133] on div "Includes text that isn't editable" at bounding box center [1406, 129] width 205 height 10
click at [1317, 131] on input "Includes text that isn't editable" at bounding box center [1314, 130] width 21 height 10
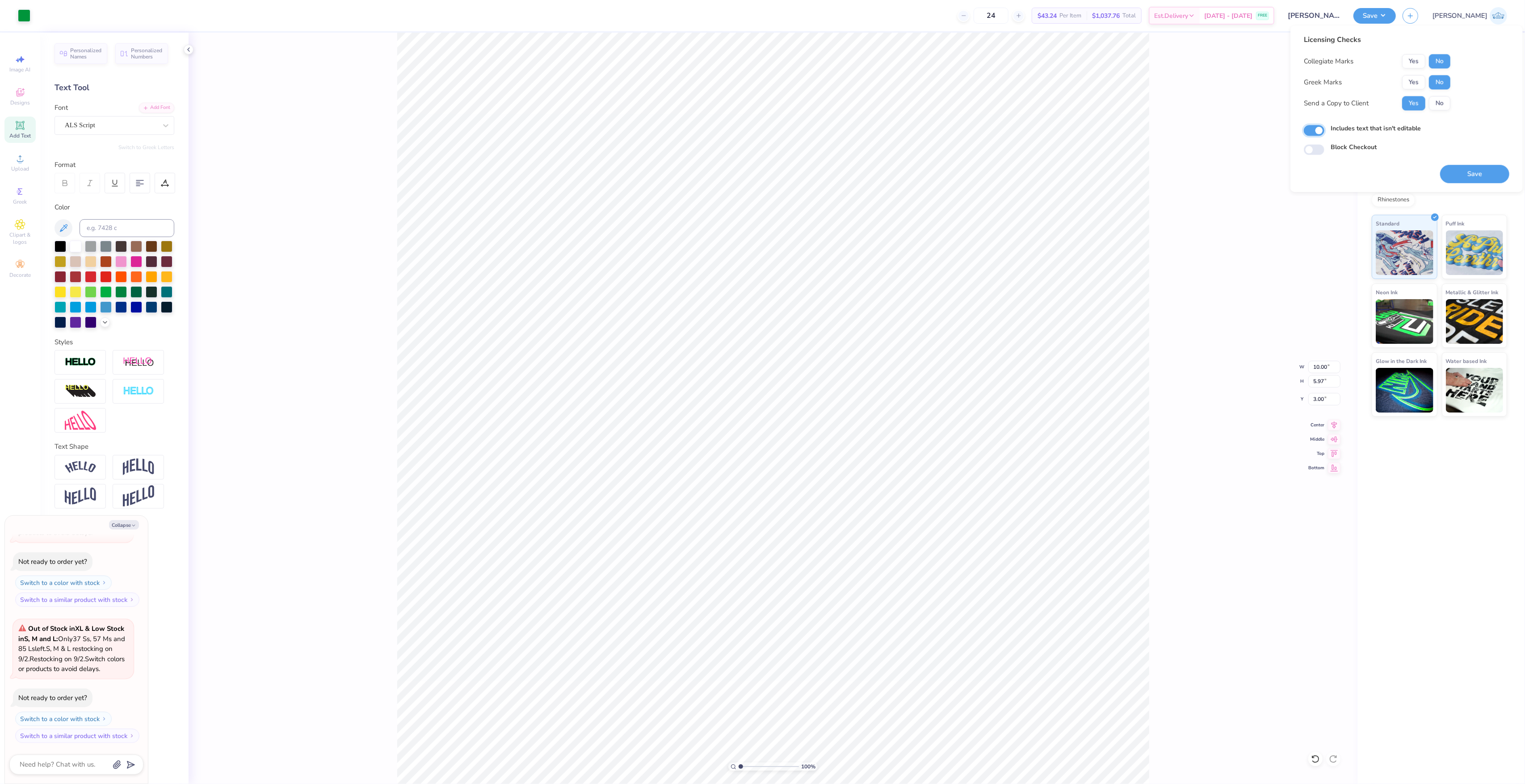
checkbox input "true"
click at [1453, 168] on button "Save" at bounding box center [1475, 173] width 69 height 18
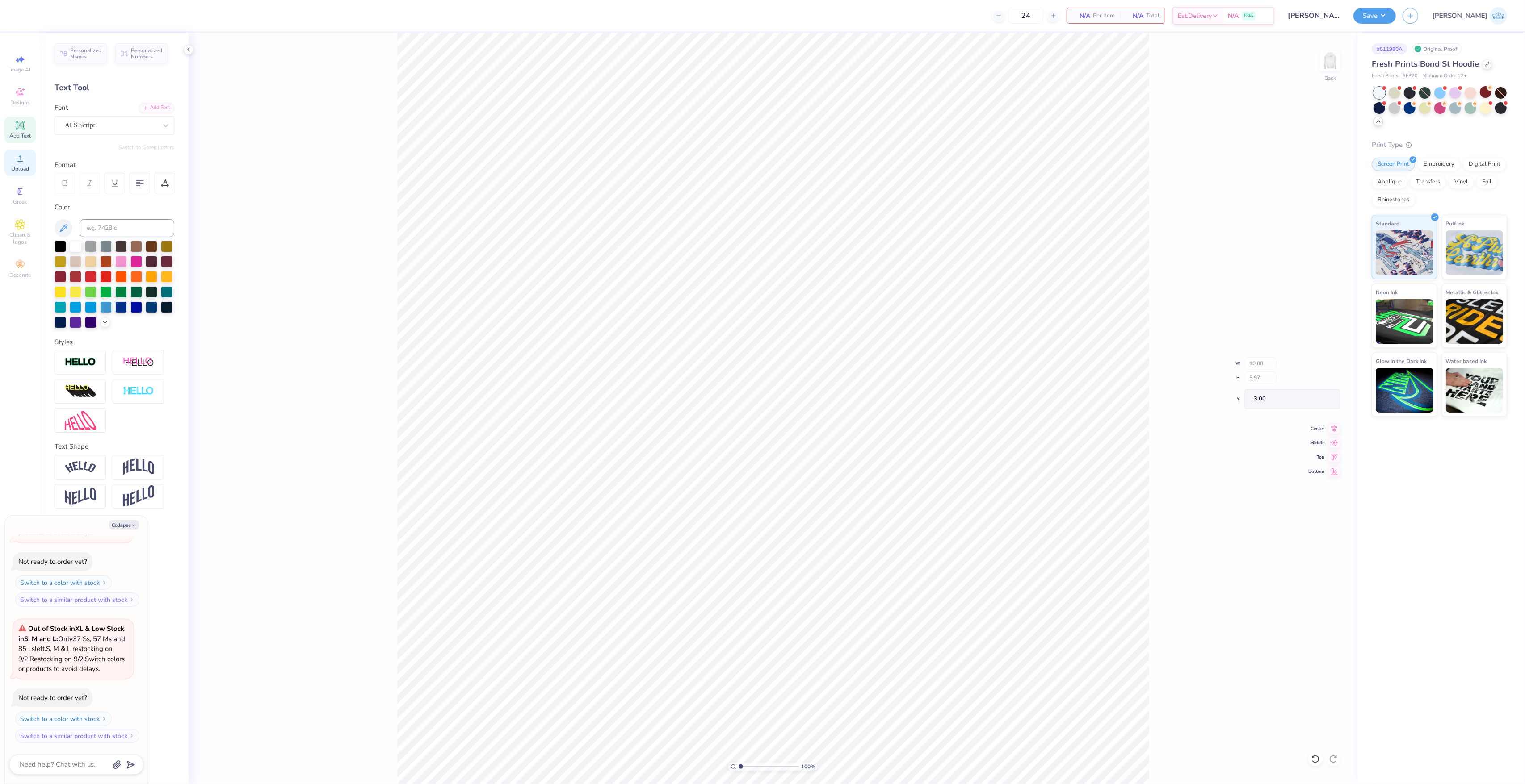
click at [20, 160] on circle at bounding box center [20, 161] width 5 height 5
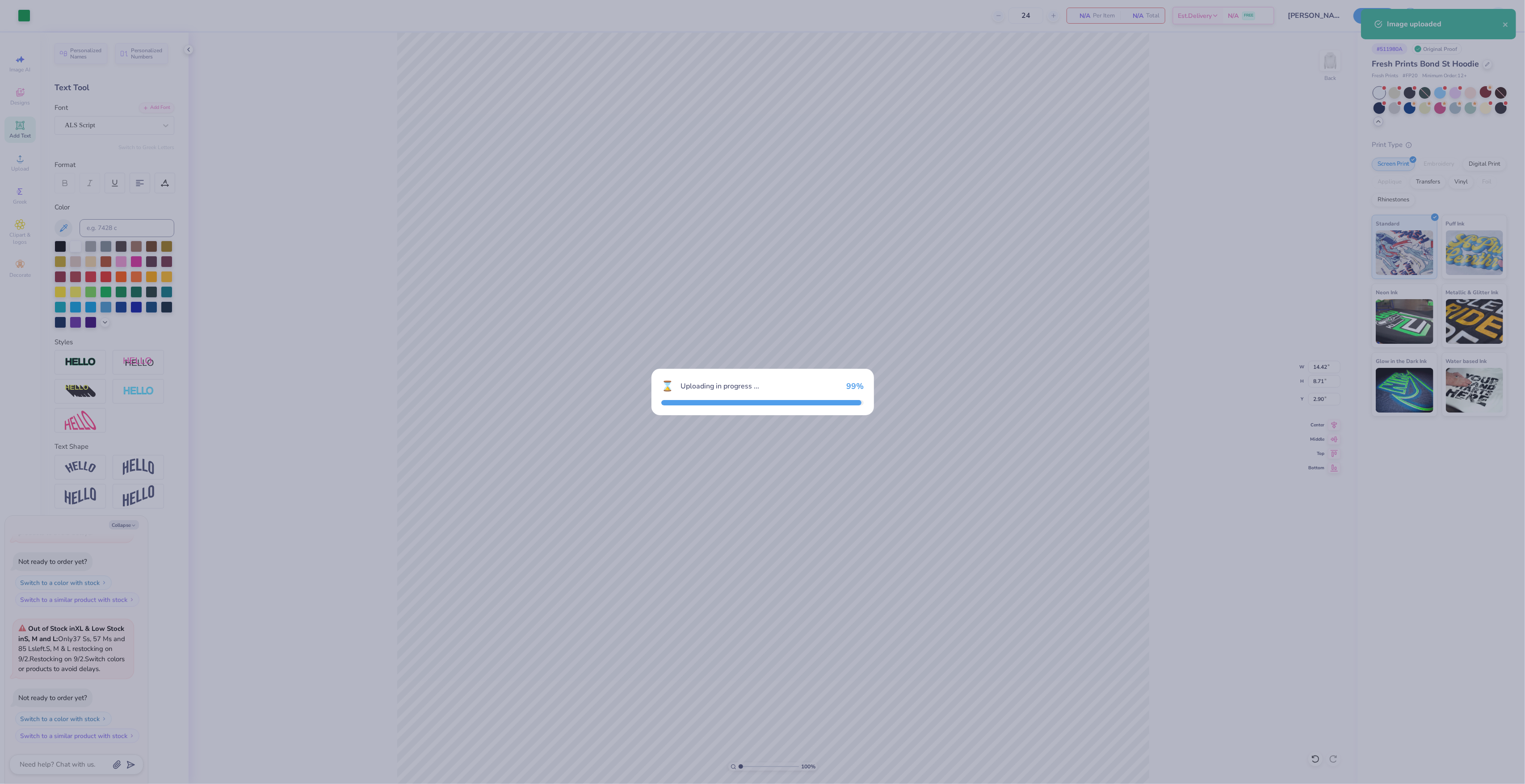
type textarea "x"
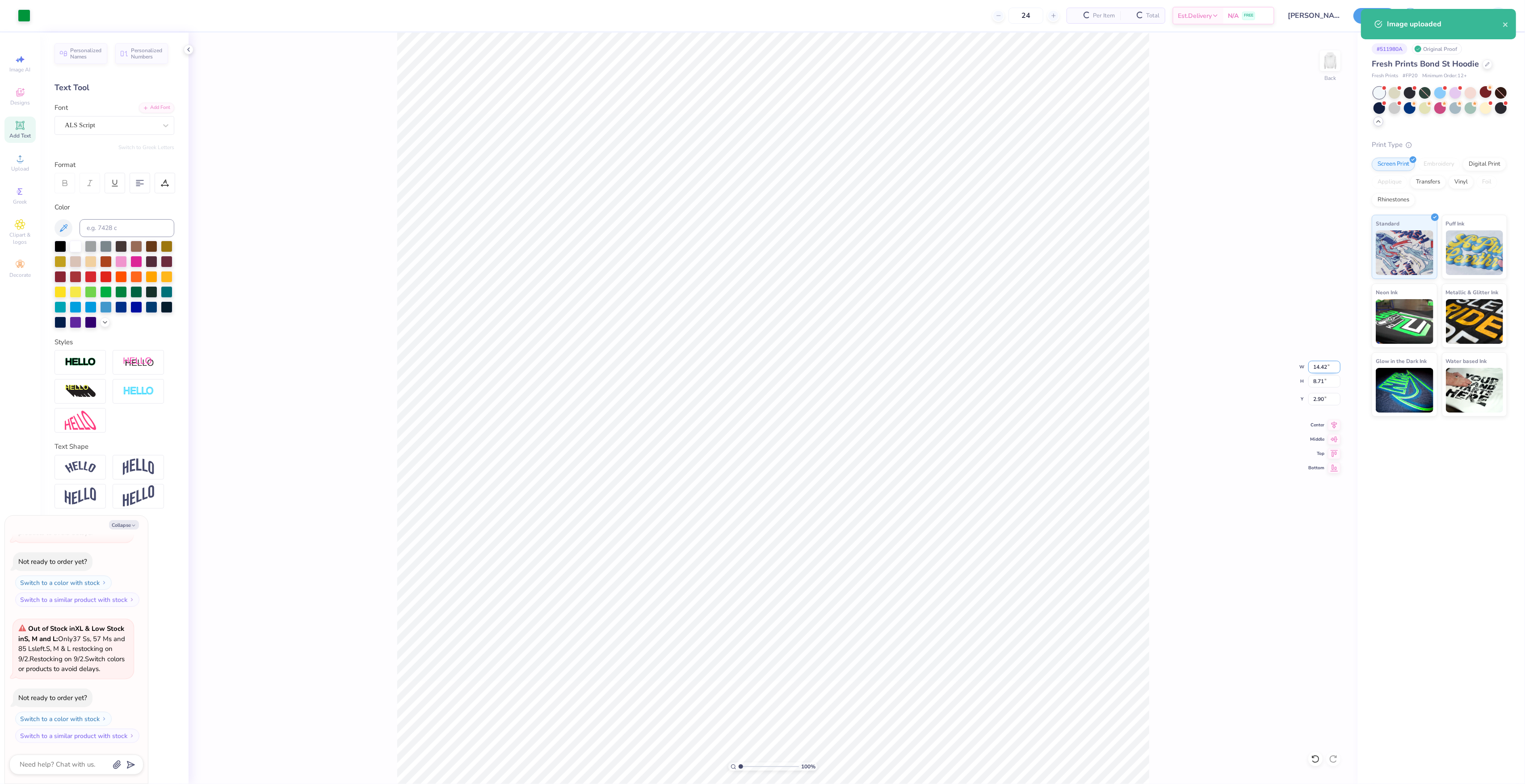
click at [1317, 365] on input "14.42" at bounding box center [1324, 367] width 32 height 13
type input "10"
type textarea "x"
type input "10.00"
type input "6.04"
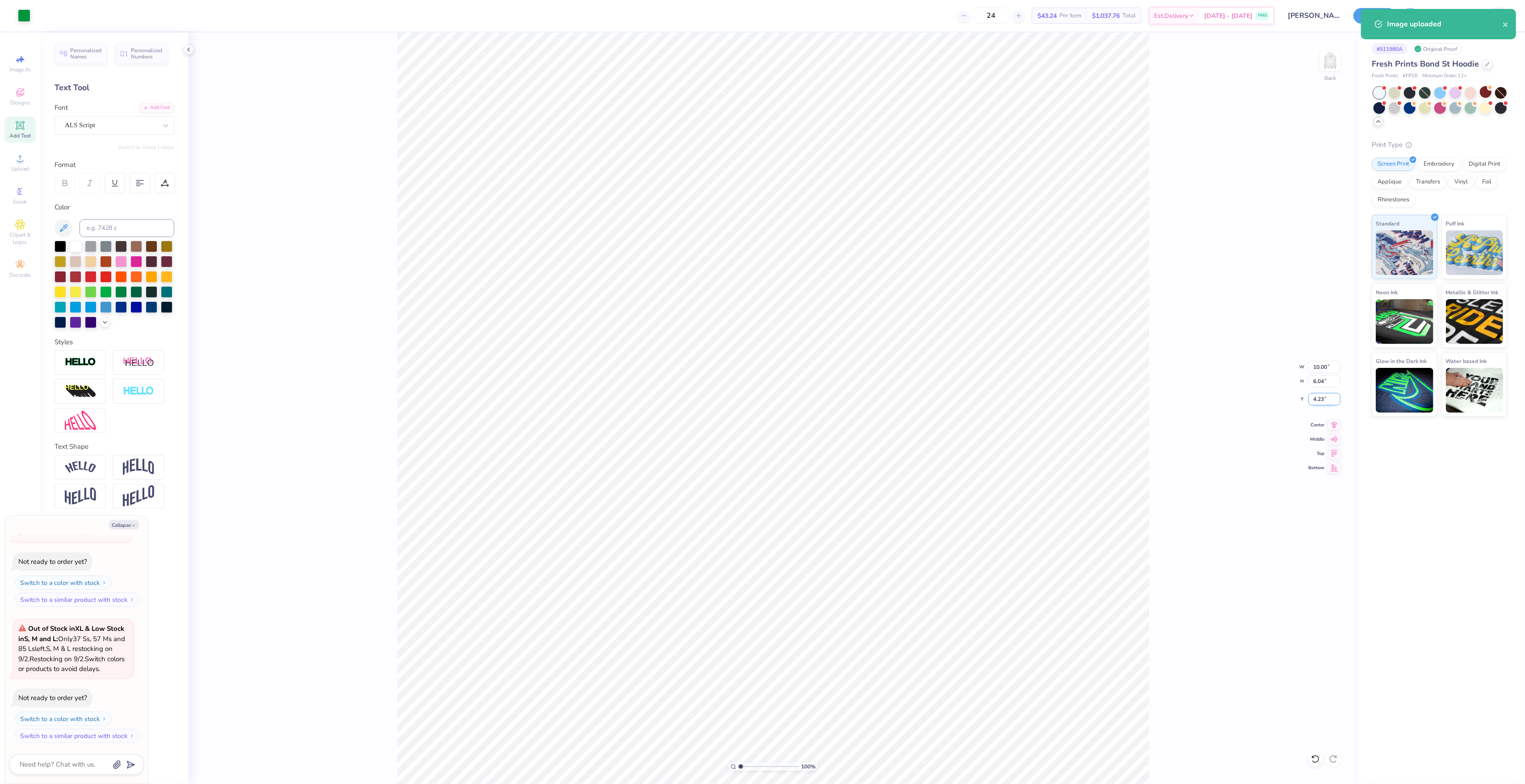
click at [1321, 402] on input "4.23" at bounding box center [1324, 399] width 32 height 13
type input "3"
type textarea "x"
type input "3.00"
click at [1412, 4] on div "Save JA" at bounding box center [1439, 15] width 172 height 31
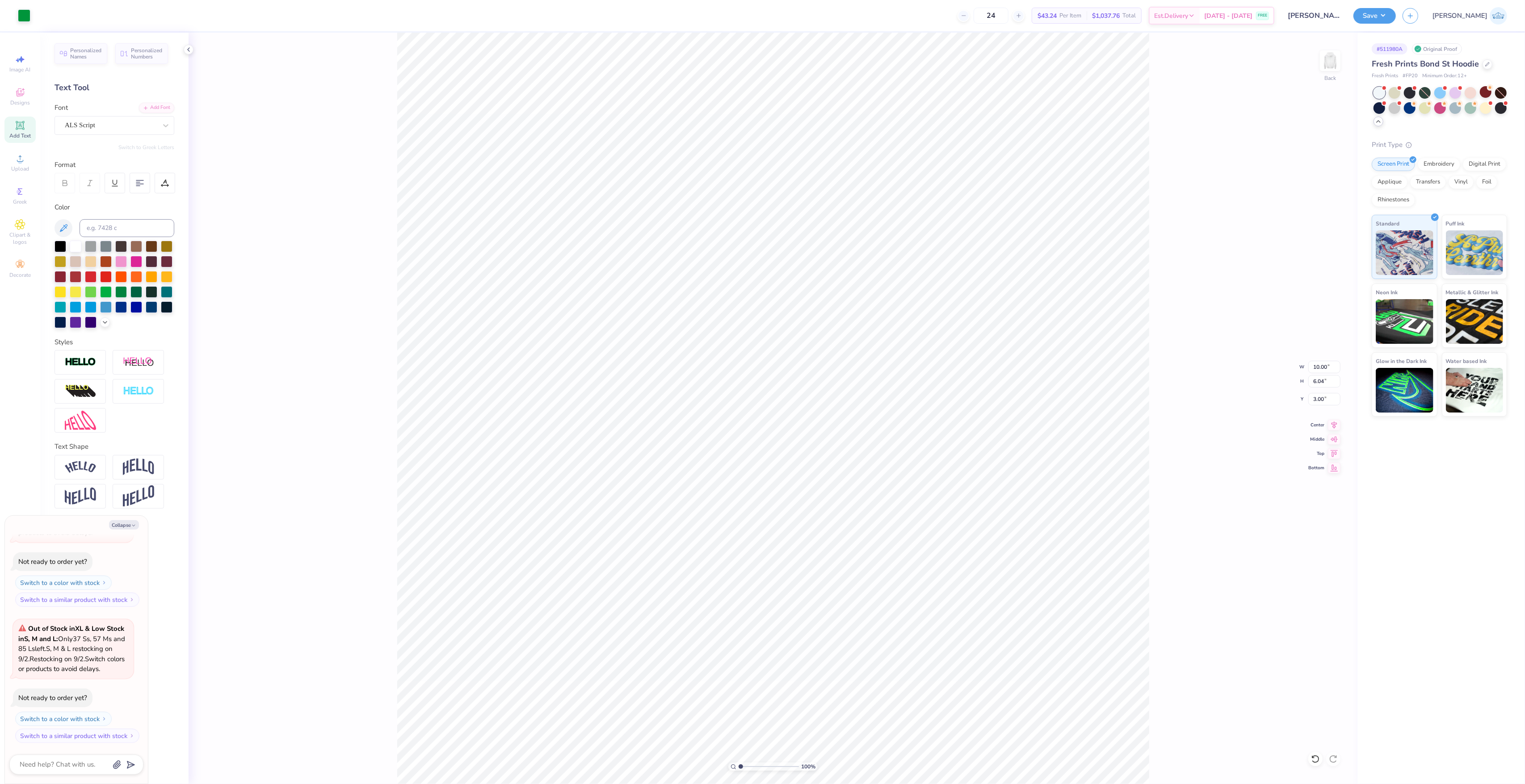
click at [1416, 25] on div "Save JA" at bounding box center [1439, 15] width 172 height 31
click at [1396, 14] on button "Save" at bounding box center [1374, 14] width 42 height 16
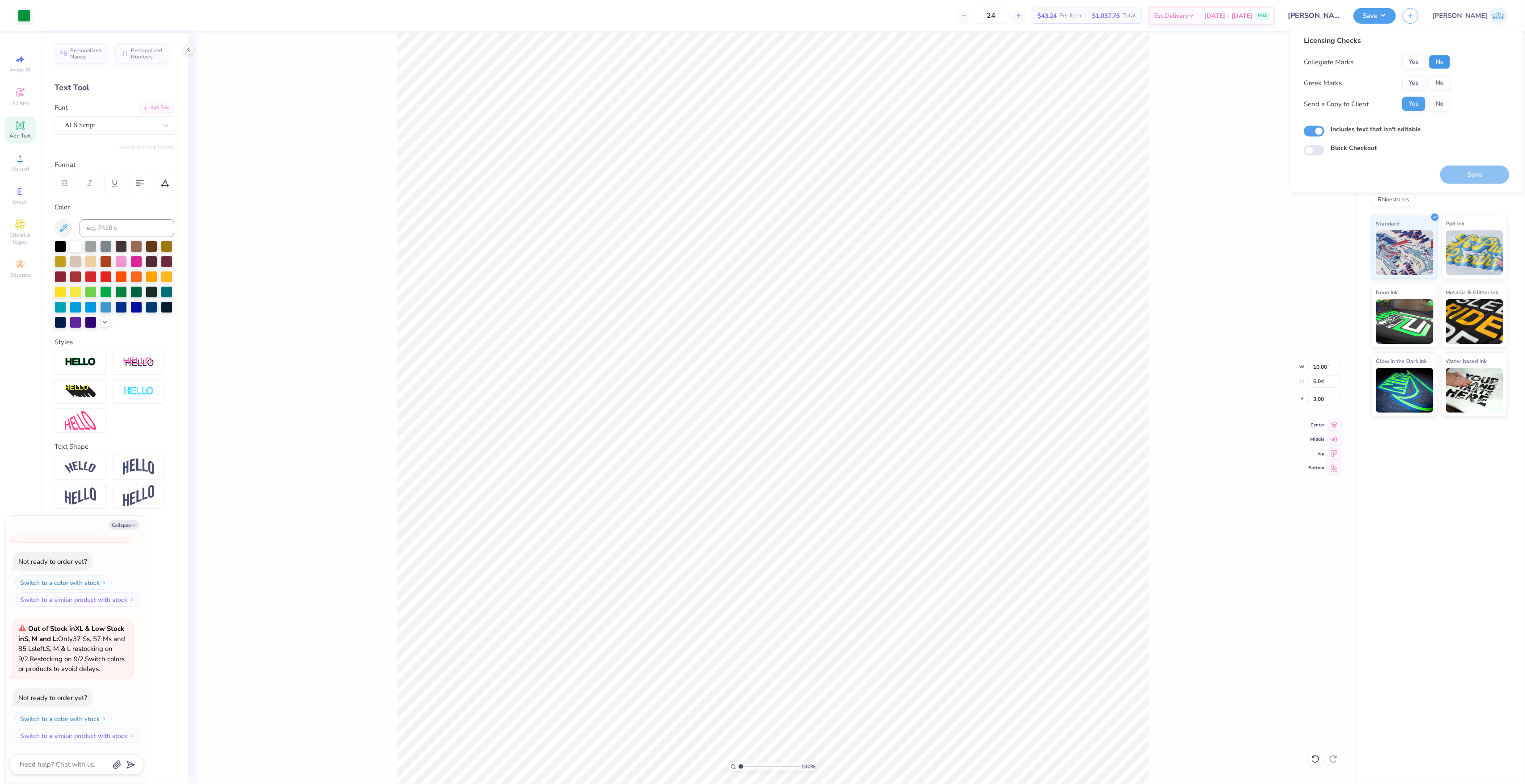
click at [1437, 65] on button "No" at bounding box center [1440, 62] width 22 height 14
click at [1439, 77] on button "No" at bounding box center [1440, 83] width 22 height 14
click at [1457, 173] on button "Save" at bounding box center [1475, 174] width 69 height 18
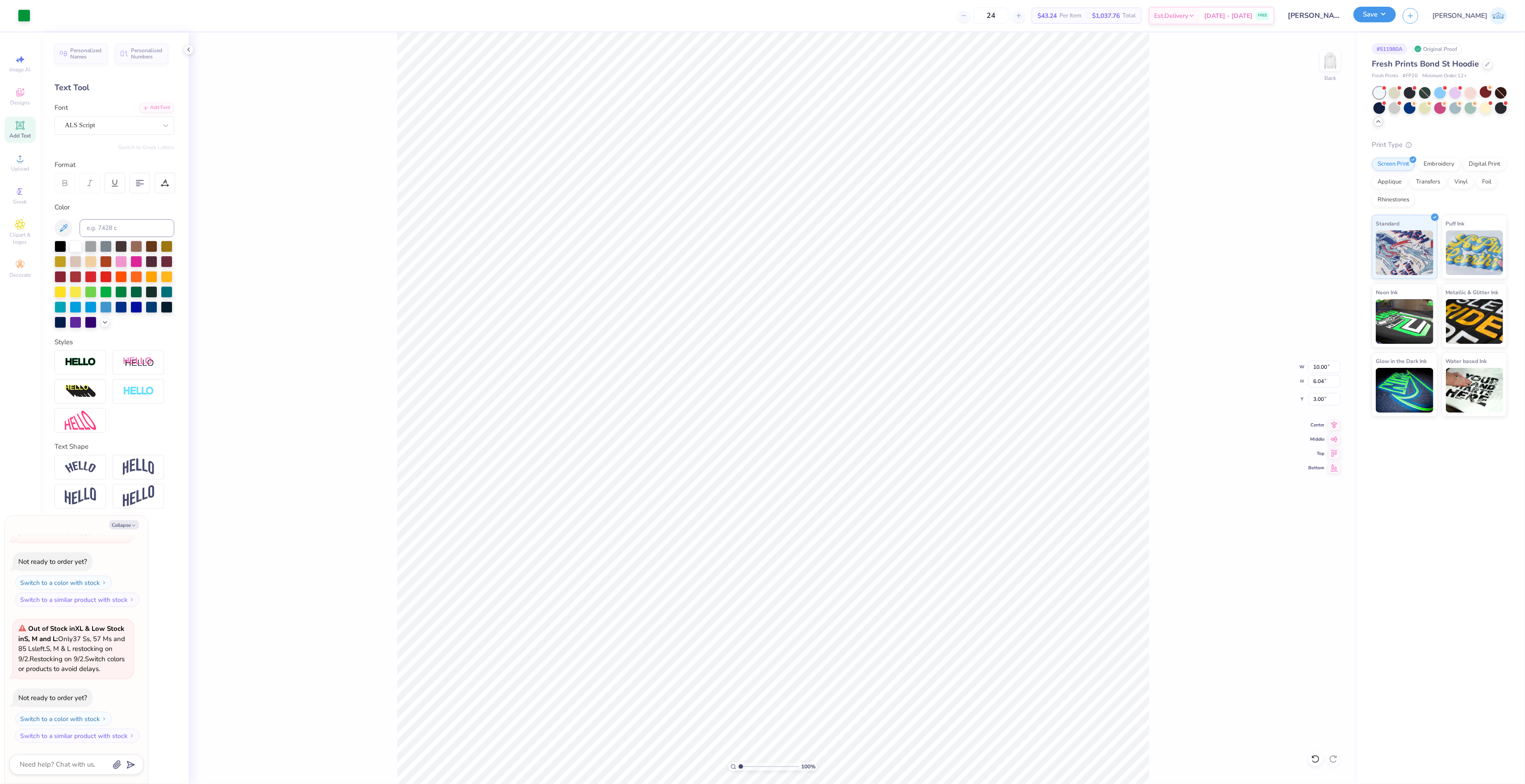
click at [1396, 13] on button "Save" at bounding box center [1374, 14] width 42 height 16
type textarea "x"
